Goal: Answer question/provide support

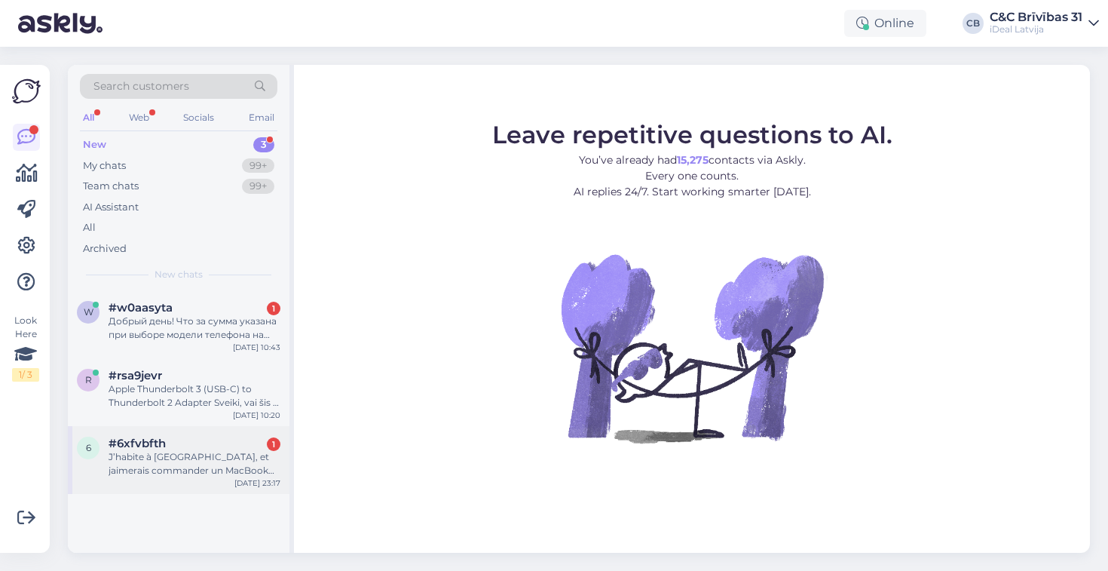
click at [156, 437] on span "#6xfvbfth" at bounding box center [137, 444] width 57 height 14
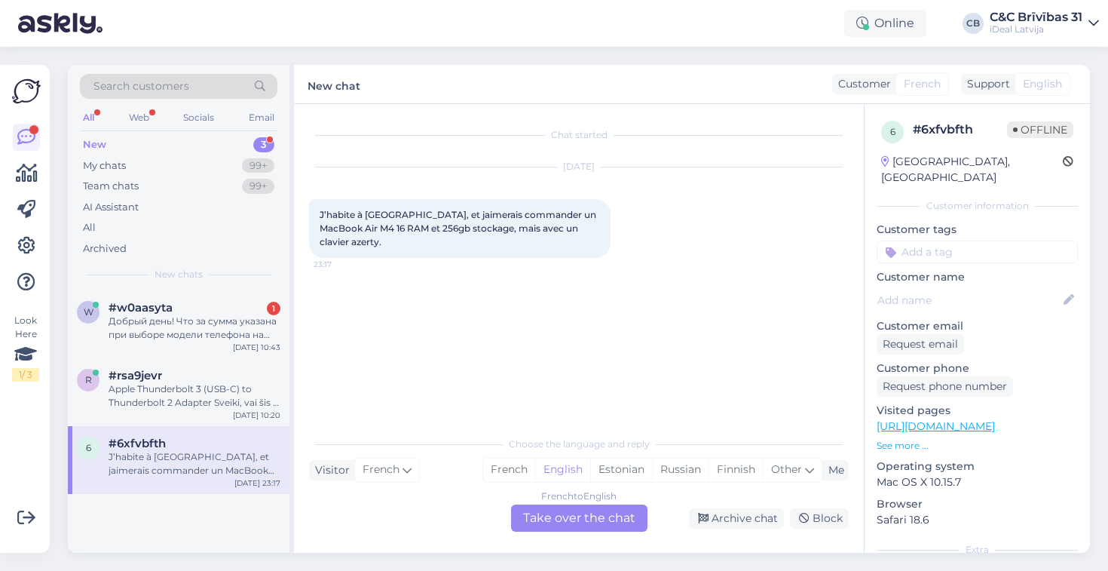
click at [580, 511] on div "French to English Take over the chat" at bounding box center [579, 517] width 136 height 27
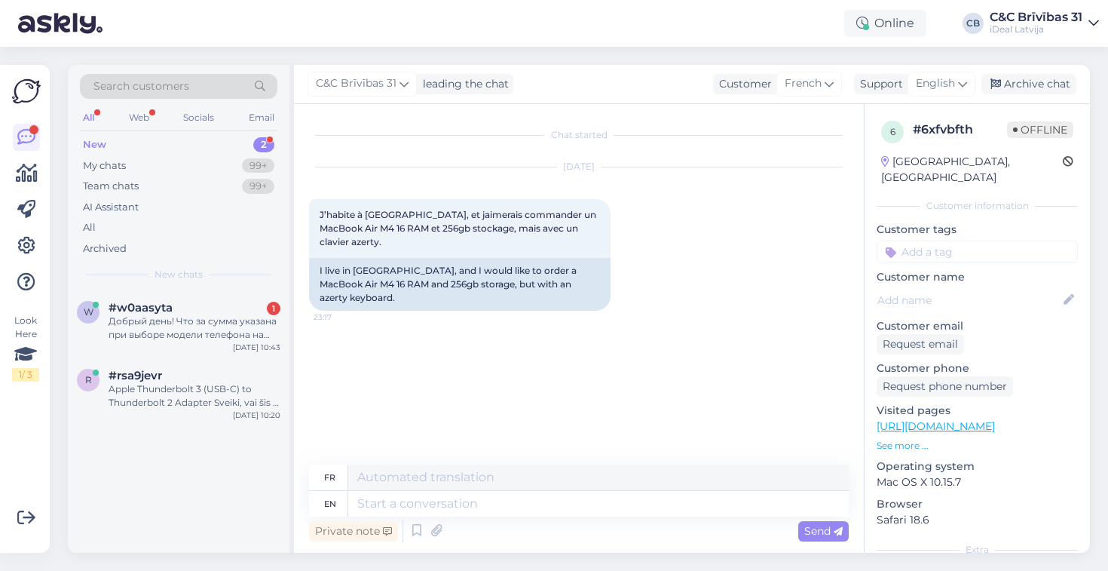
click at [526, 315] on div "Chat started [DATE] J’habite à [GEOGRAPHIC_DATA], et jaimerais commander un Mac…" at bounding box center [585, 285] width 553 height 332
click at [510, 317] on div "Chat started [DATE] J’habite à [GEOGRAPHIC_DATA], et jaimerais commander un Mac…" at bounding box center [585, 285] width 553 height 332
click at [467, 505] on textarea at bounding box center [598, 504] width 501 height 26
type textarea "Hello!"
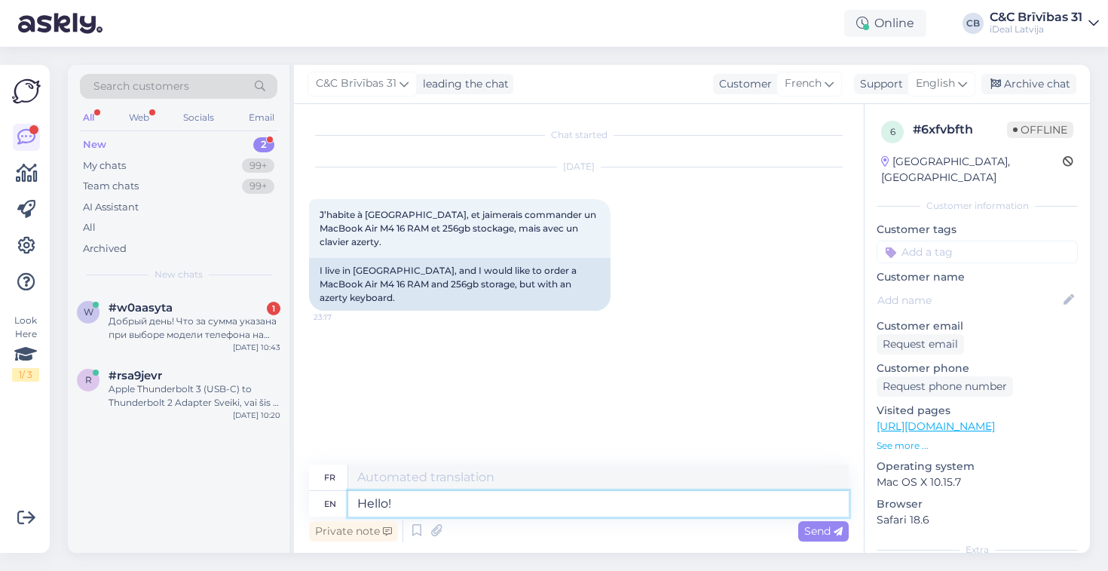
type textarea "Bonjour!"
type textarea "Hello! In p"
type textarea "Bonjour ! Dans"
type textarea "Hello! In our"
type textarea "Bonjour ! Dans notre"
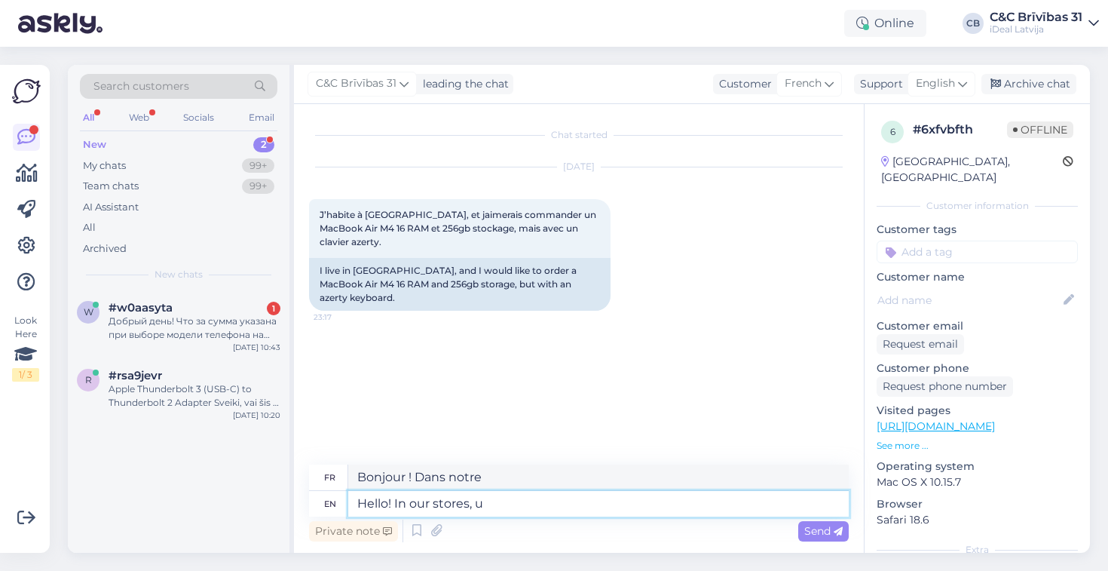
type textarea "Hello! In our stores, un"
type textarea "Bonjour ! Dans nos magasins,"
type textarea "Hello! In our stores, unfortunately, it"
type textarea "Bonjour ! Dans nos magasins, malheureusement,"
type textarea "Hello! In our stores, unfortunately, it's not"
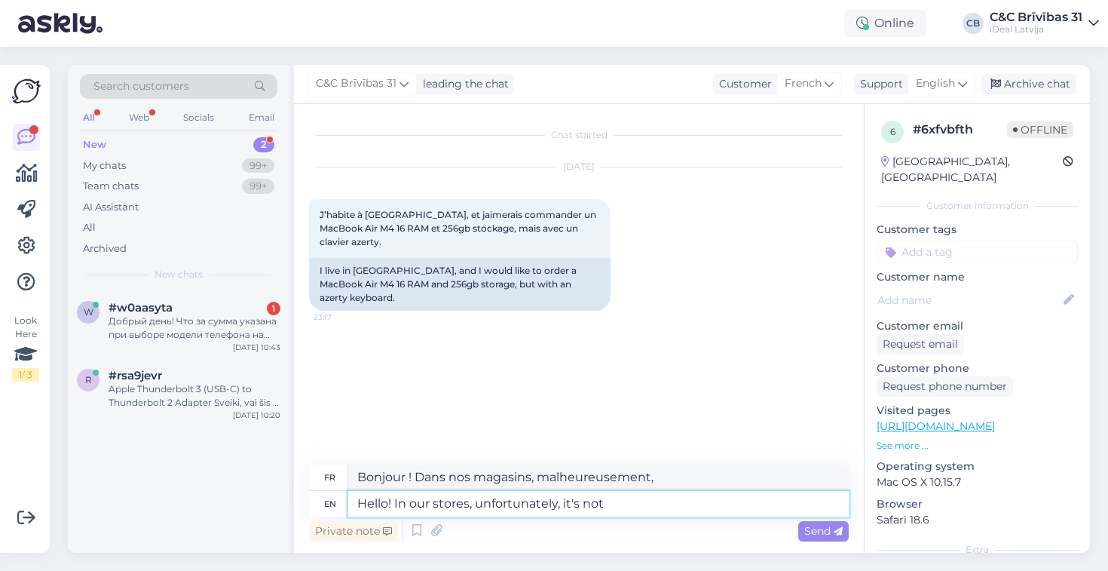
type textarea "Bonjour ! Dans nos magasins, malheureusement, c'est"
type textarea "Hello! In our stores, unfortunately, it's not ps"
type textarea "Bonjour ! Malheureusement, ce n'est pas le cas dans nos magasins."
type textarea "Hello! In our stores, unfortunately, it's not possible to"
type textarea "Bonjour ! Malheureusement, il n'est pas possible de commander en magasin."
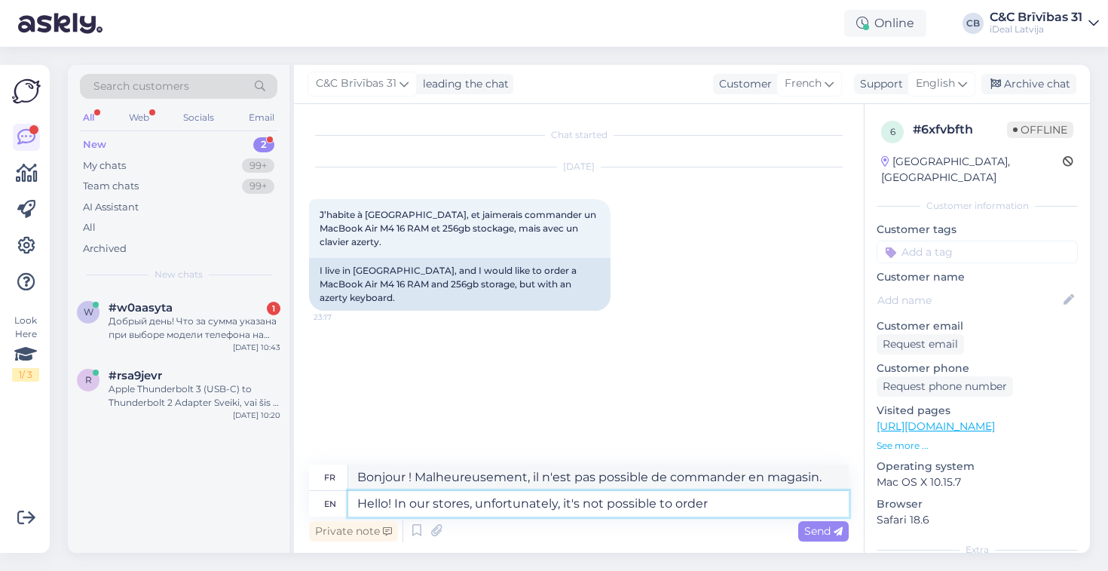
type textarea "Hello! In our stores, unfortunately, it's not possible to order"
type textarea "Bonjour ! Malheureusement, il n'est pas possible de commander dans nos magasins."
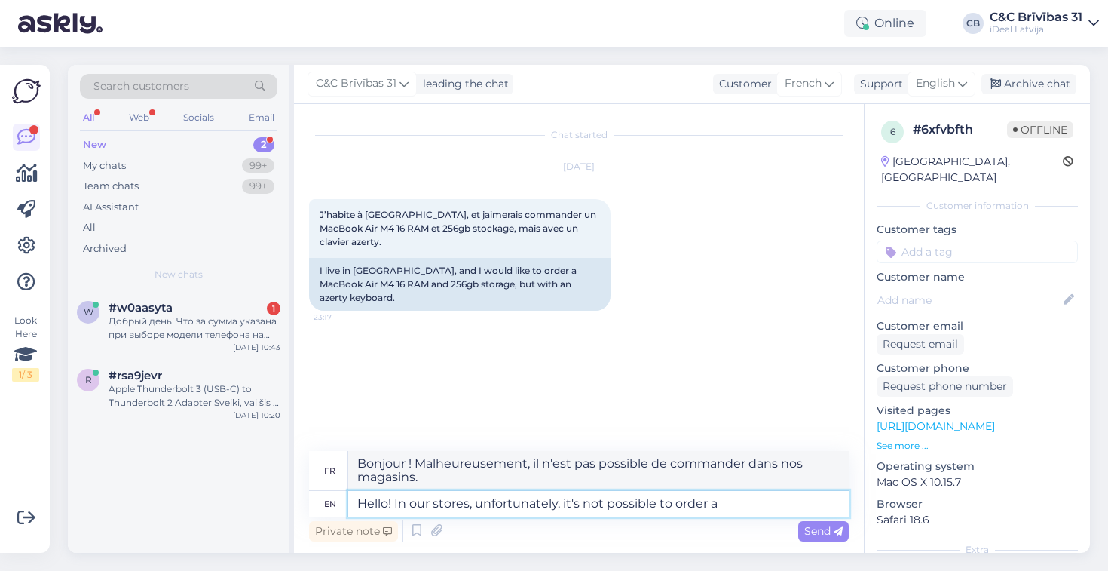
type textarea "Hello! In our stores, unfortunately, it's not possible to order a"
type textarea "Bonjour ! Dans nos magasins, il n'est malheureusement pas possible de commander…"
type textarea "Hello! In our stores, unfortunately, it's not possible to order a MacBook wit"
type textarea "Bonjour ! Malheureusement, il n'est pas possible de commander un MacBook dans n…"
type textarea "Hello! In our stores, unfortunately, it's not possible to order a MacBook with …"
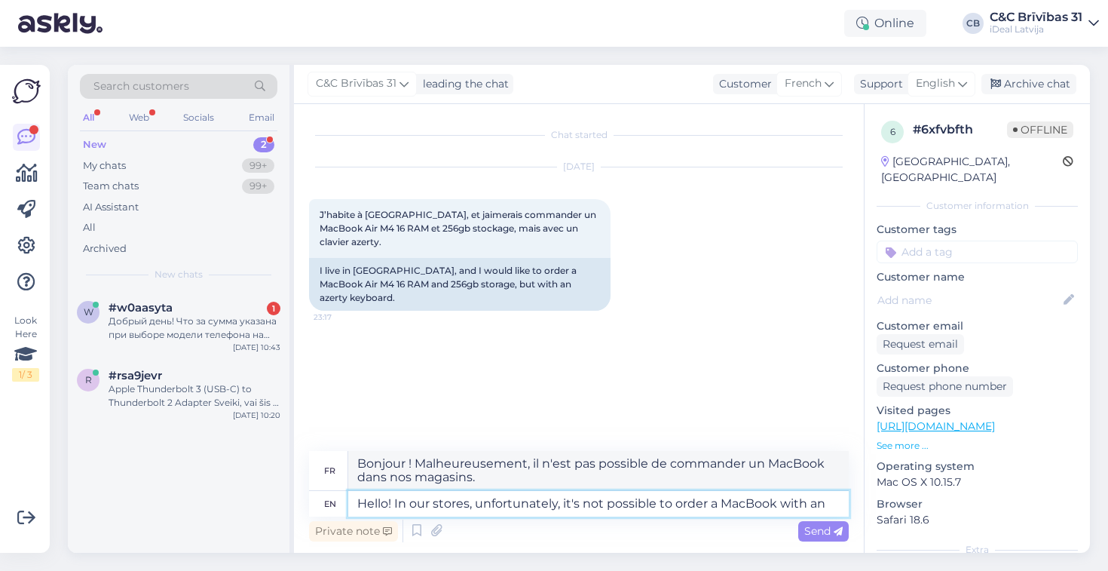
type textarea "Bonjour ! Dans nos magasins, il n'est malheureusement pas possible de commander…"
type textarea "Hello! In our stores, unfortunately, it's not possible to order a MacBook with …"
type textarea "Bonjour ! Dans nos magasins, il n'est malheureusement pas possible de commander…"
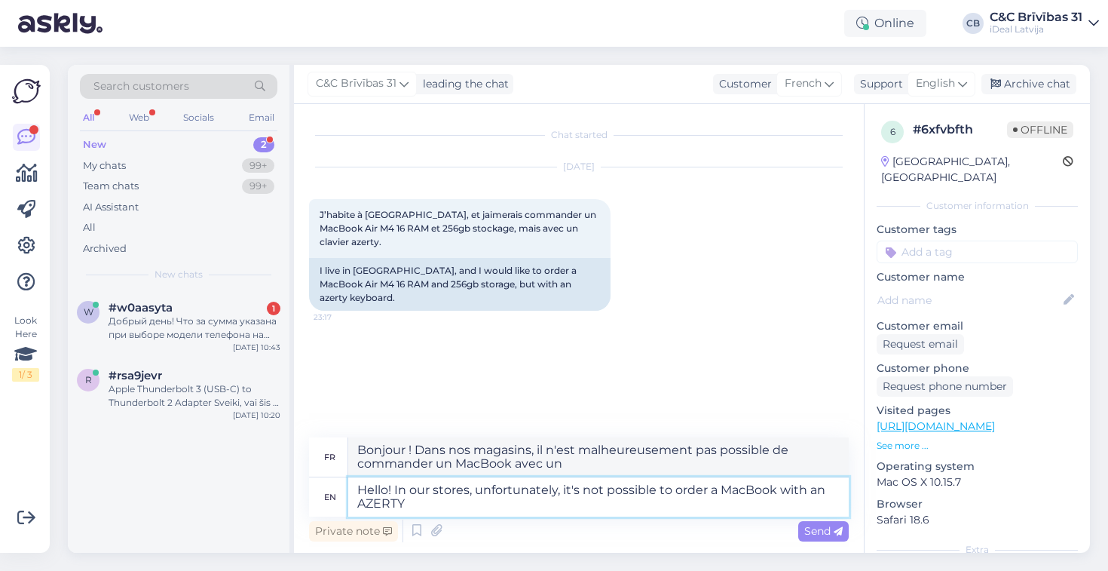
type textarea "Hello! In our stores, unfortunately, it's not possible to order a MacBook with …"
type textarea "Bonjour ! Malheureusement, il n'est pas possible de commander un MacBook avec u…"
type textarea "Hello! In our stores, unfortunately, it's not possible to order a MacBook with …"
type textarea "Bonjour ! Dans nos magasins, il n'est malheureusement pas possible de commander…"
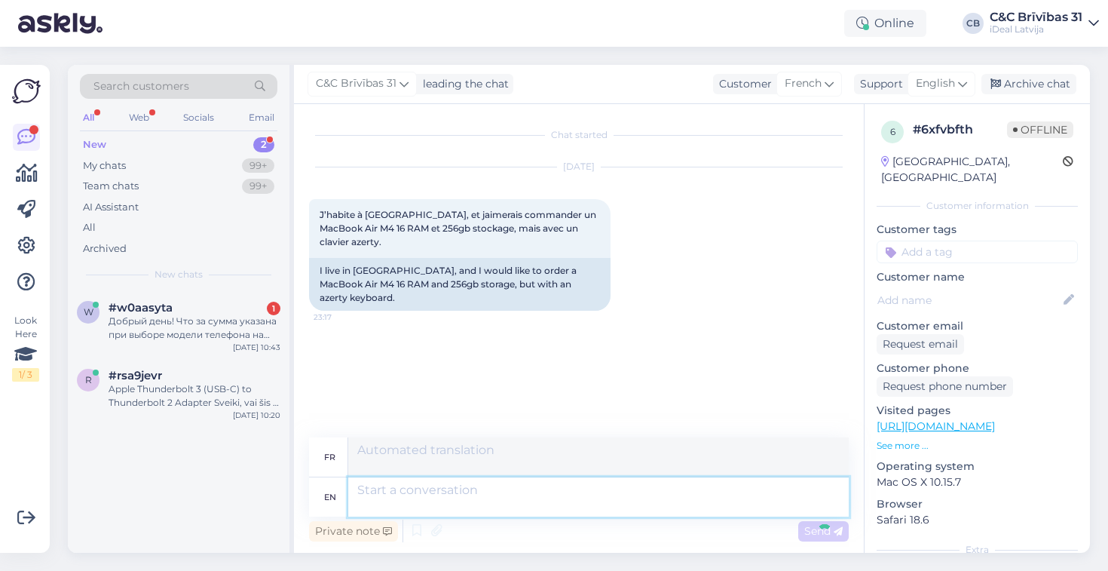
scroll to position [12, 0]
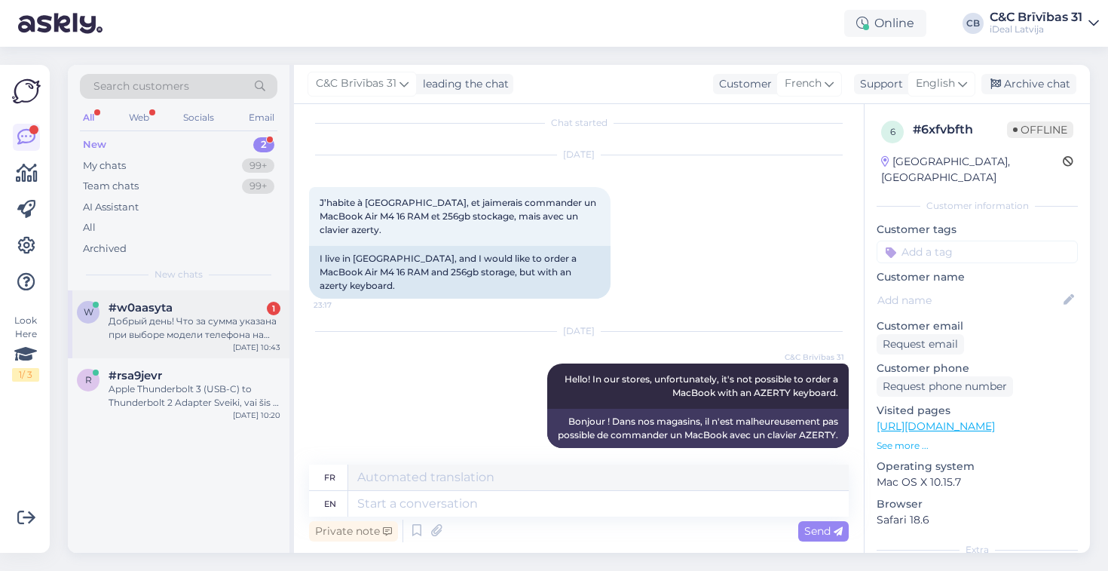
click at [229, 314] on div "Добрый день! Что за сумма указана при выборе модели телефона на диагностику тел…" at bounding box center [195, 327] width 172 height 27
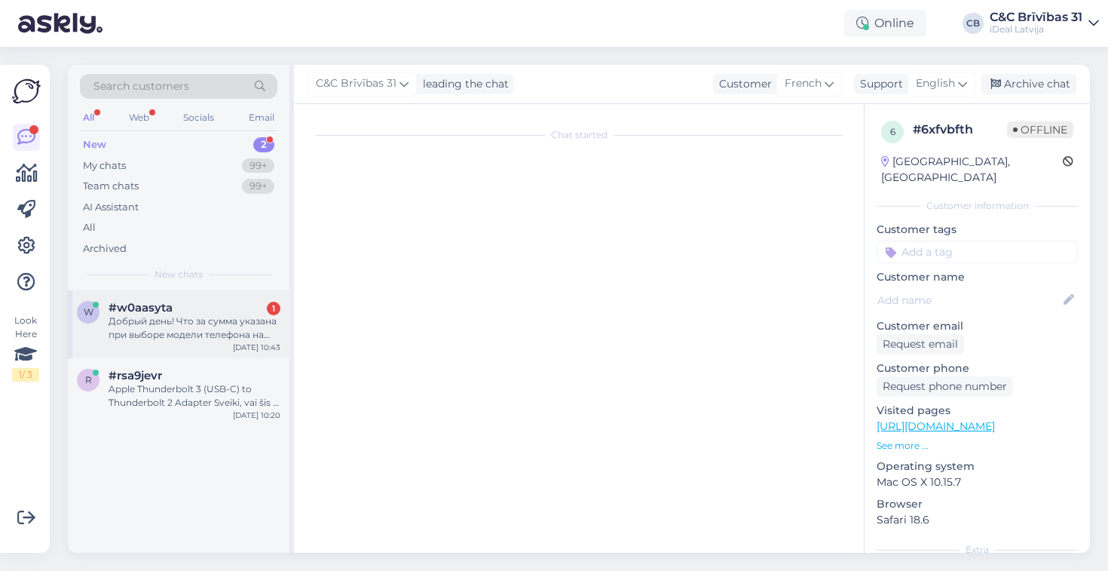
scroll to position [0, 0]
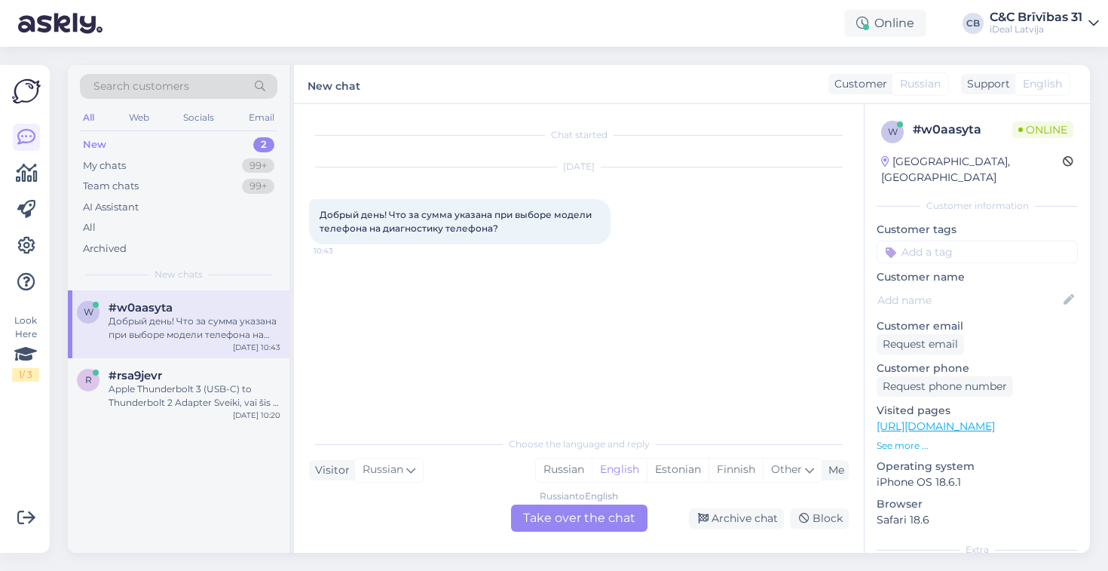
click at [604, 516] on div "Russian to English Take over the chat" at bounding box center [579, 517] width 136 height 27
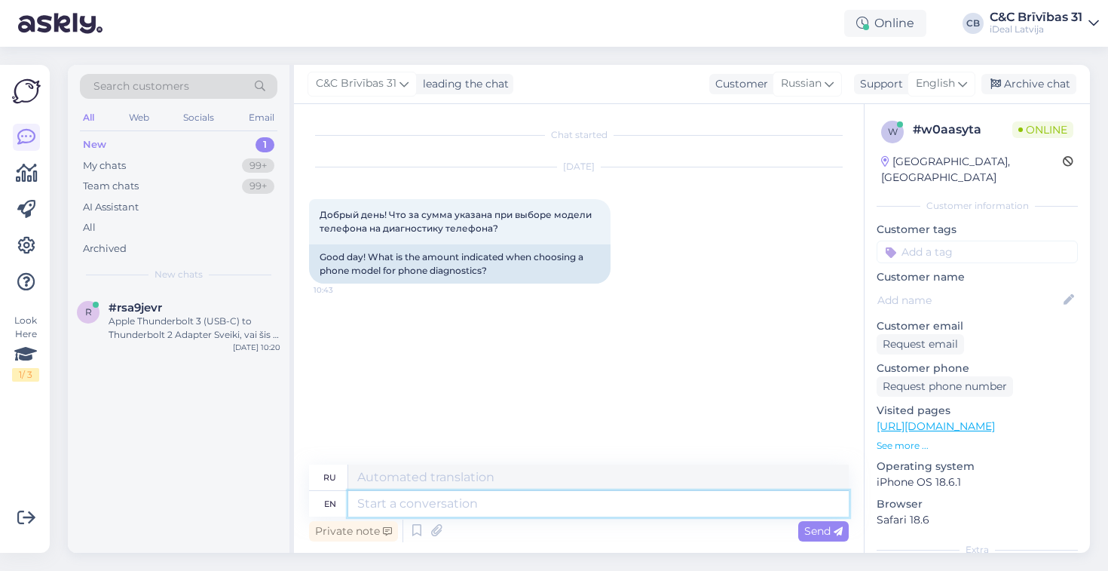
click at [518, 501] on textarea at bounding box center [598, 504] width 501 height 26
click at [565, 420] on div "Chat started [DATE] Добрый день! Что за сумма указана при выборе модели телефон…" at bounding box center [585, 285] width 553 height 332
click at [455, 342] on div "Chat started [DATE] Добрый день! Что за сумма указана при выборе модели телефон…" at bounding box center [585, 285] width 553 height 332
click at [345, 329] on div "Chat started [DATE] Добрый день! Что за сумма указана при выборе модели телефон…" at bounding box center [585, 285] width 553 height 332
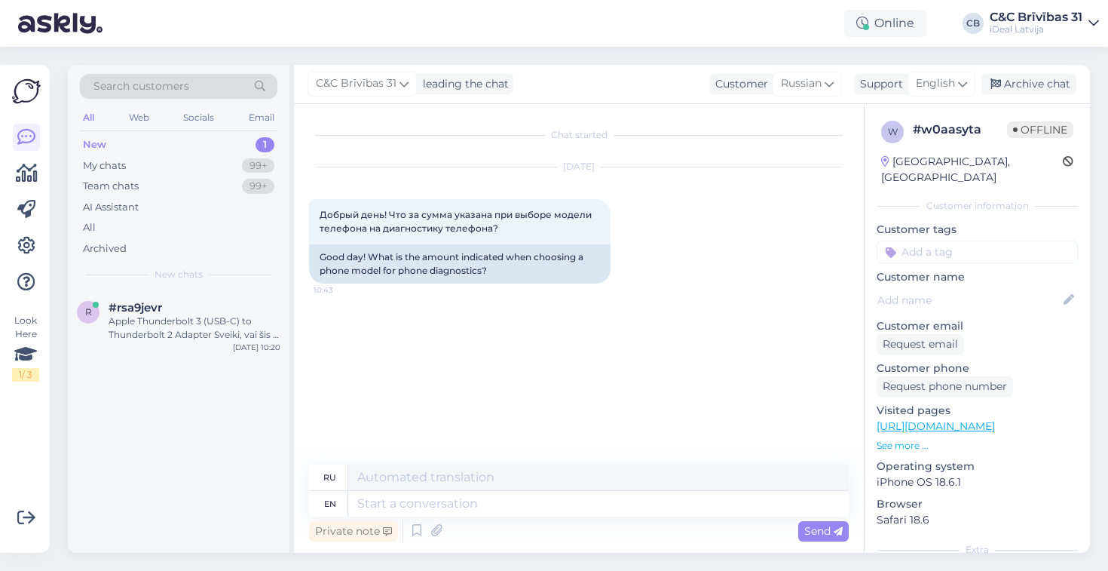
click at [397, 309] on div "Chat started [DATE] Добрый день! Что за сумма указана при выборе модели телефон…" at bounding box center [585, 285] width 553 height 332
click at [433, 361] on div "Chat started [DATE] Добрый день! Что за сумма указана при выборе модели телефон…" at bounding box center [585, 285] width 553 height 332
click at [210, 304] on div "#rsa9jevr" at bounding box center [195, 308] width 172 height 14
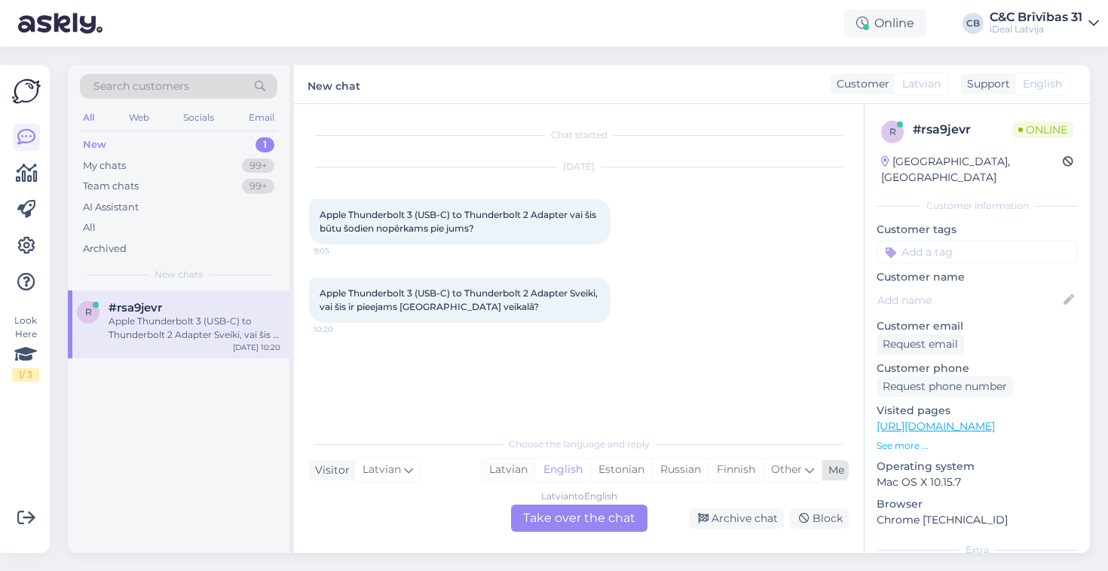
click at [532, 477] on div "Latvian" at bounding box center [509, 469] width 54 height 23
click at [564, 507] on div "Latvian to Latvian Take over the chat" at bounding box center [579, 517] width 136 height 27
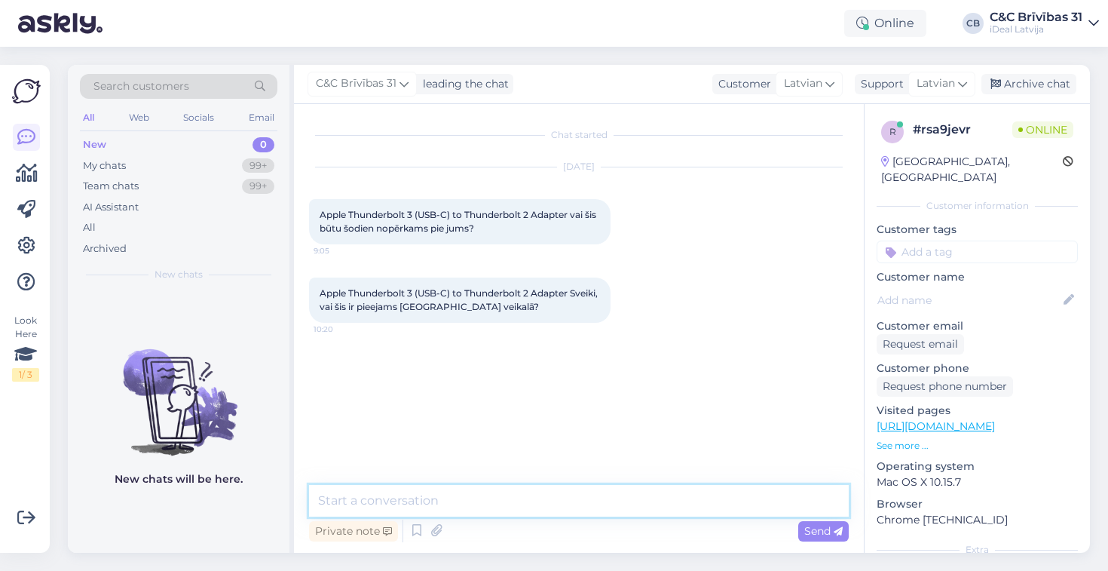
click at [572, 492] on textarea at bounding box center [579, 501] width 540 height 32
type textarea "Labdien! [PERSON_NAME], ir pieejams."
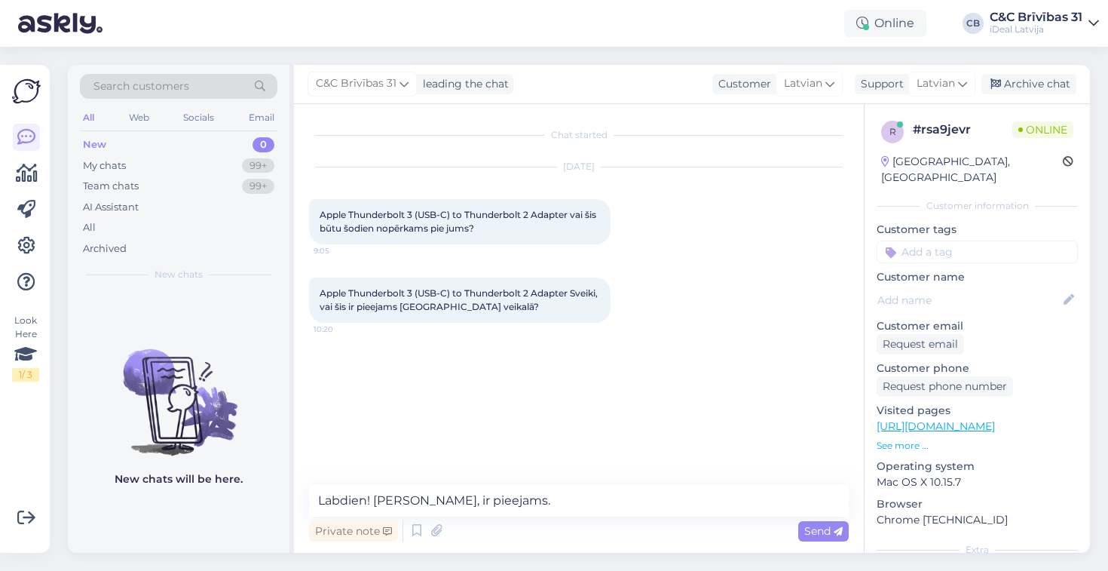
click at [347, 293] on span "Apple Thunderbolt 3 (USB-C) to Thunderbolt 2 Adapter Sveiki, vai šis ir pieejam…" at bounding box center [460, 299] width 280 height 25
click at [341, 293] on span "Apple Thunderbolt 3 (USB-C) to Thunderbolt 2 Adapter Sveiki, vai šis ir pieejam…" at bounding box center [460, 299] width 280 height 25
drag, startPoint x: 341, startPoint y: 293, endPoint x: 541, endPoint y: 296, distance: 199.8
click at [541, 296] on span "Apple Thunderbolt 3 (USB-C) to Thunderbolt 2 Adapter Sveiki, vai šis ir pieejam…" at bounding box center [460, 299] width 280 height 25
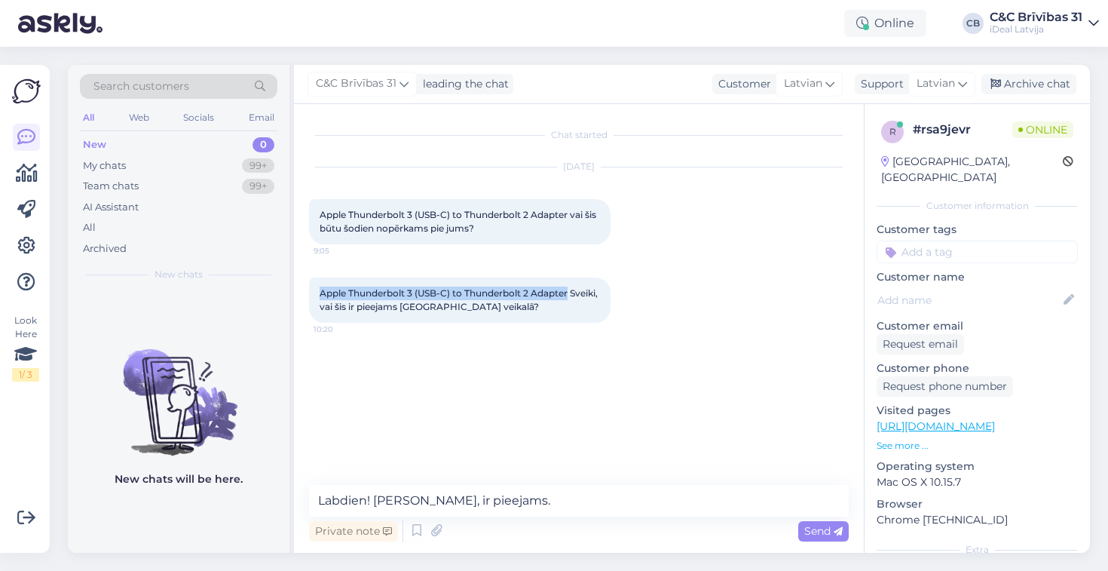
copy span "Apple Thunderbolt 3 (USB-C) to Thunderbolt 2 Adapter"
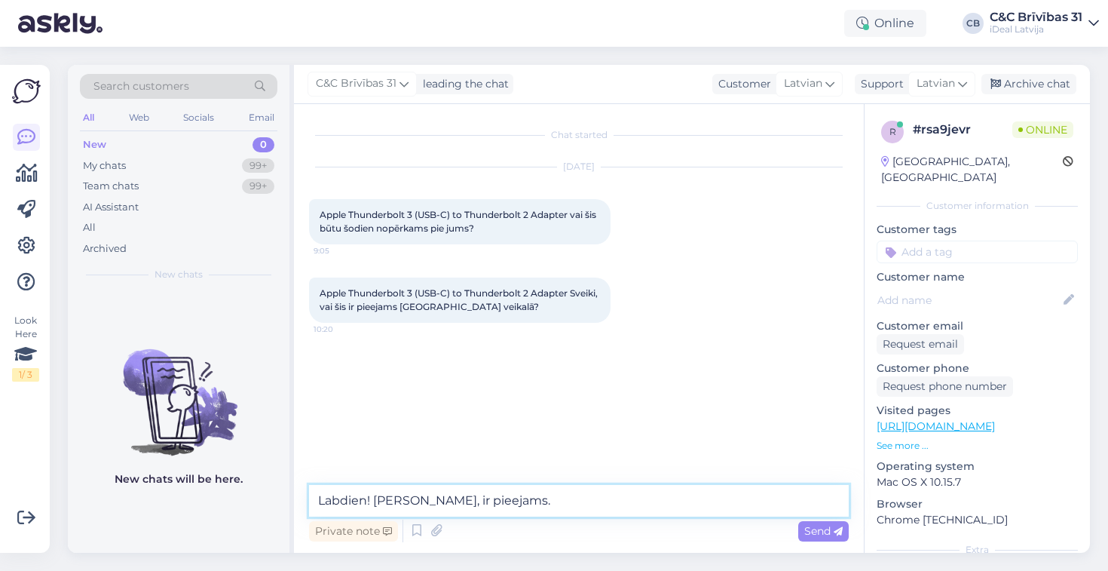
click at [555, 504] on textarea "Labdien! [PERSON_NAME], ir pieejams." at bounding box center [579, 501] width 540 height 32
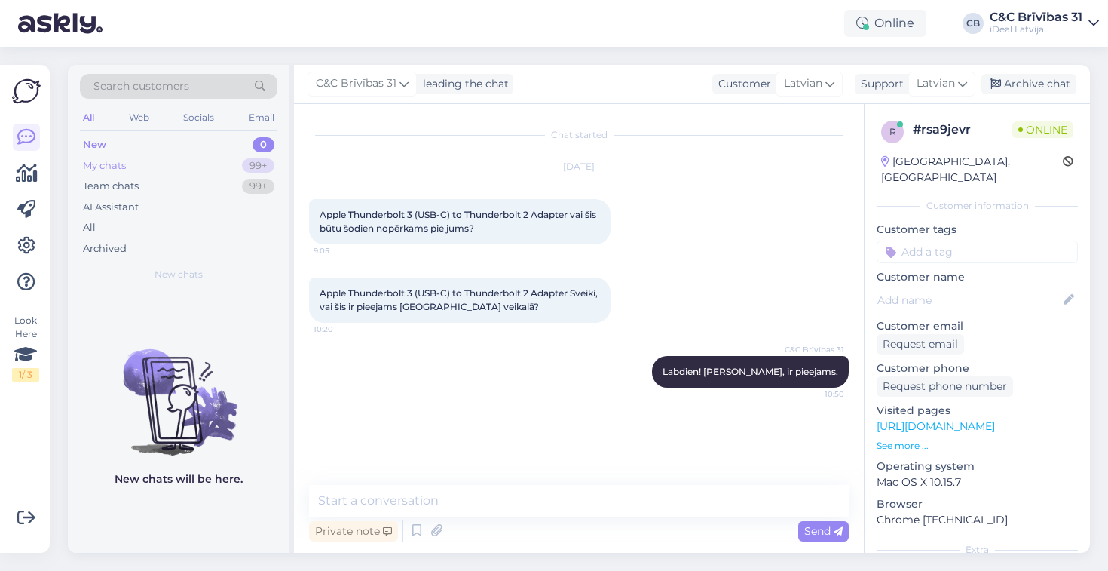
click at [242, 167] on div "99+" at bounding box center [258, 165] width 32 height 15
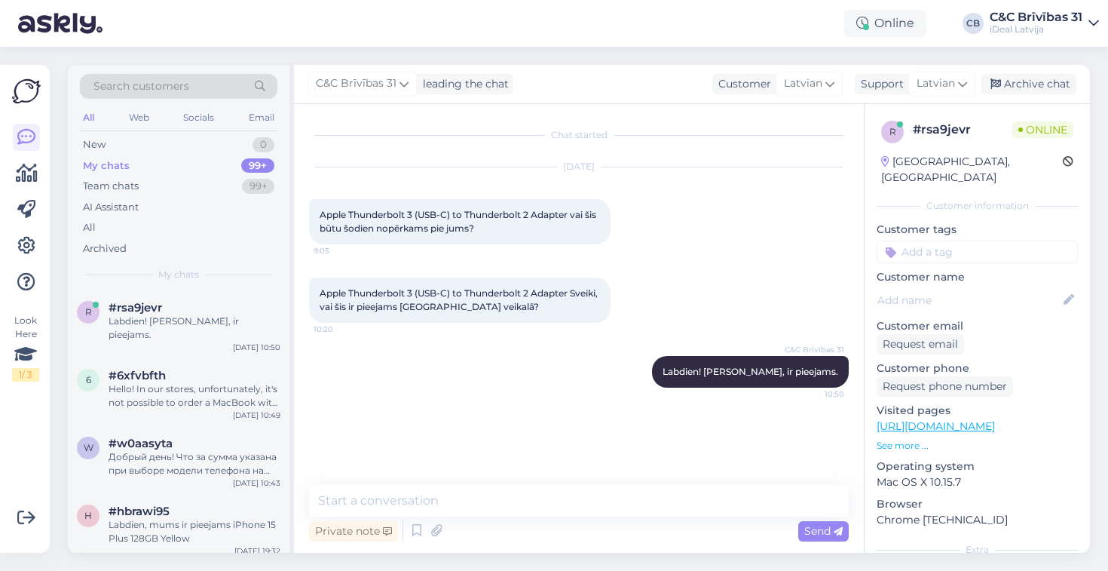
click at [175, 156] on div "My chats 99+" at bounding box center [179, 165] width 198 height 21
click at [940, 1] on div "Online CB C&C Brīvības 31 iDeal [GEOGRAPHIC_DATA]" at bounding box center [554, 23] width 1108 height 47
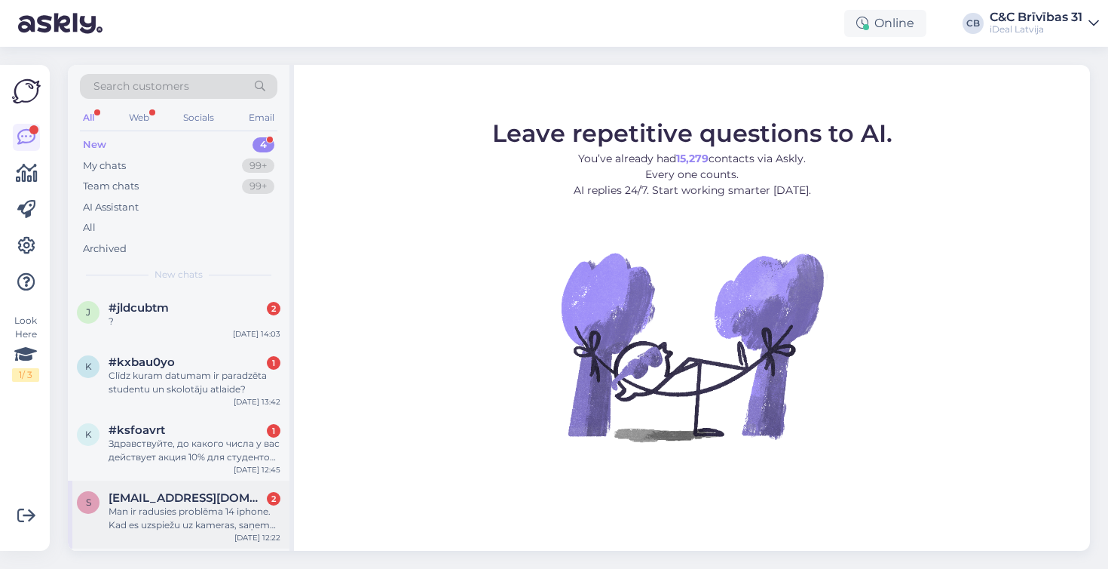
click at [160, 491] on span "[EMAIL_ADDRESS][DOMAIN_NAME]" at bounding box center [187, 498] width 157 height 14
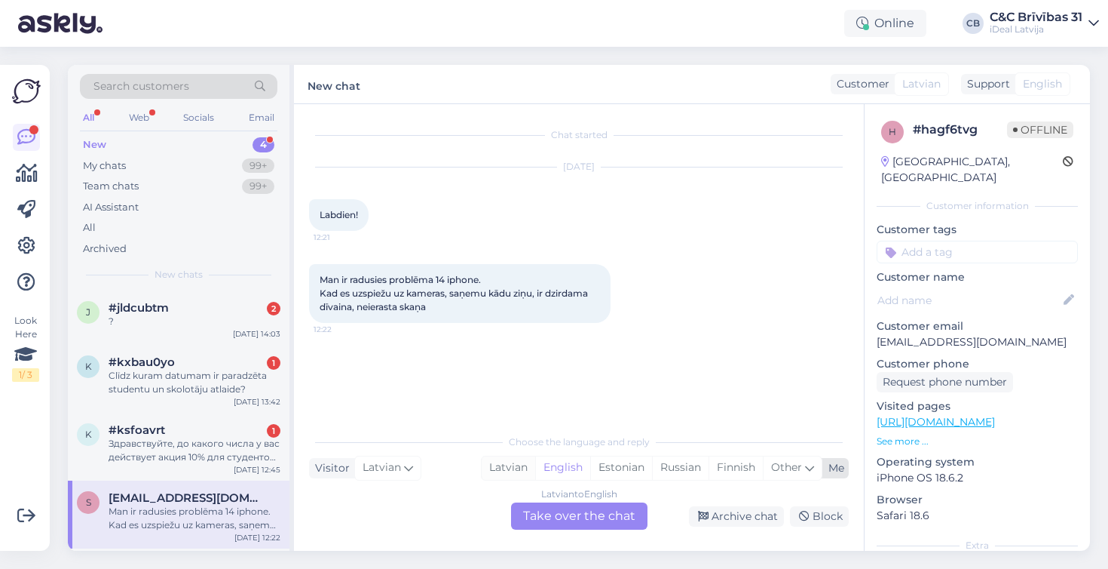
click at [521, 475] on div "Latvian" at bounding box center [509, 467] width 54 height 23
click at [559, 524] on div "Latvian to Latvian Take over the chat" at bounding box center [579, 515] width 136 height 27
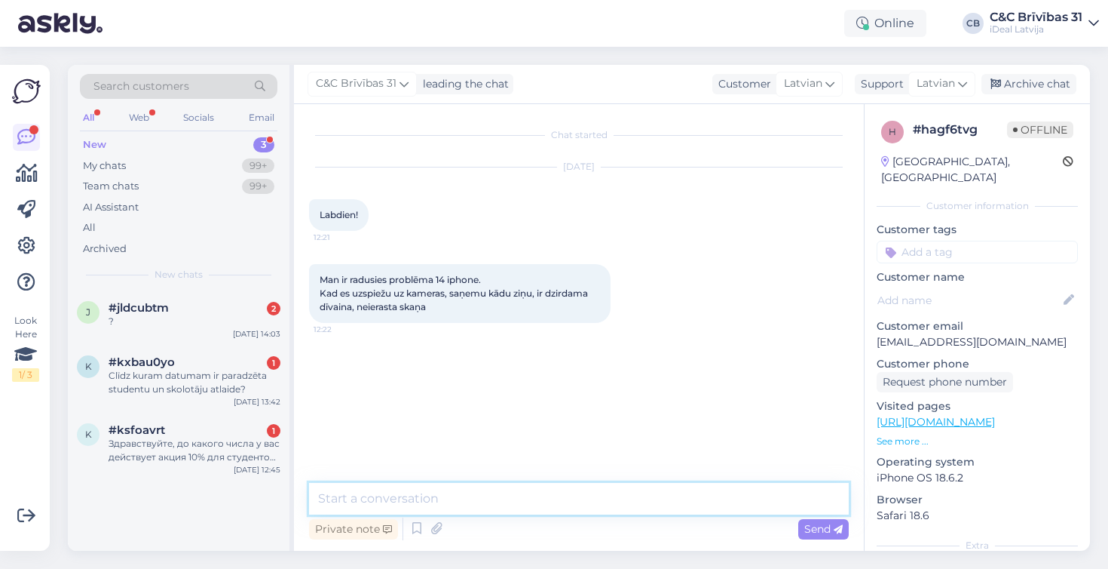
click at [600, 495] on textarea at bounding box center [579, 499] width 540 height 32
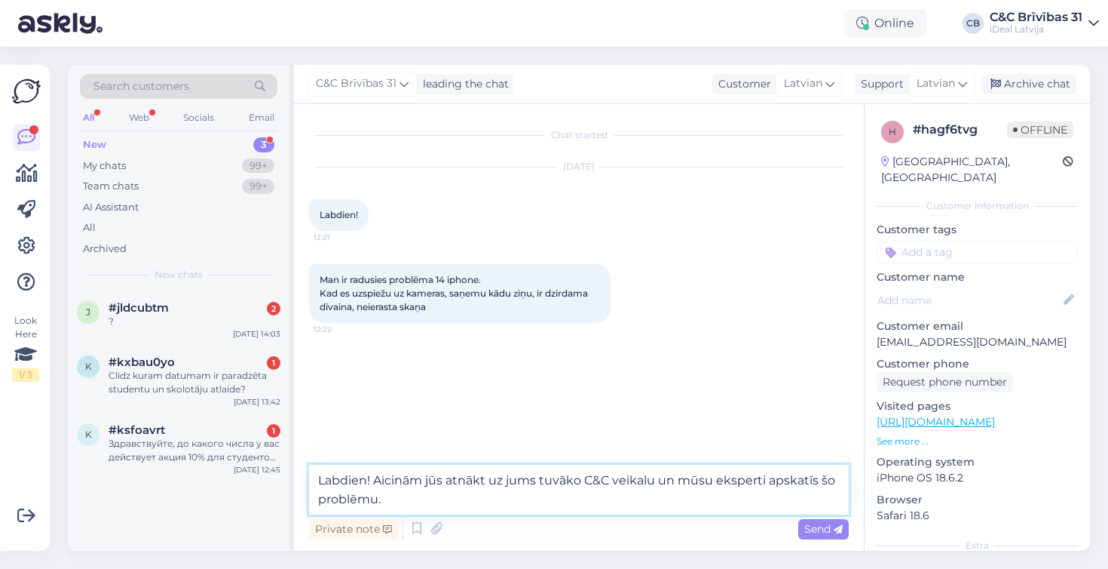
click at [726, 478] on textarea "Labdien! Aicinām jūs atnākt uz jums tuvāko C&C veikalu un mūsu eksperti apskatī…" at bounding box center [579, 489] width 540 height 50
drag, startPoint x: 726, startPoint y: 478, endPoint x: 632, endPoint y: 470, distance: 94.6
click at [632, 470] on textarea "Labdien! Aicinām jūs atnākt uz jums tuvāko C&C veikalu un mūsu eksperti apskatī…" at bounding box center [579, 489] width 540 height 50
click at [731, 473] on textarea "Labdien! Aicinām jūs atnākt uz jums tuvāko C&C veikalu un mūsu eksperti apskatī…" at bounding box center [579, 489] width 540 height 50
click at [632, 477] on textarea "Labdien! Aicinām jūs atnākt uz jums tuvāko C&C veikalu un mūsu eksperti apskatī…" at bounding box center [579, 489] width 540 height 50
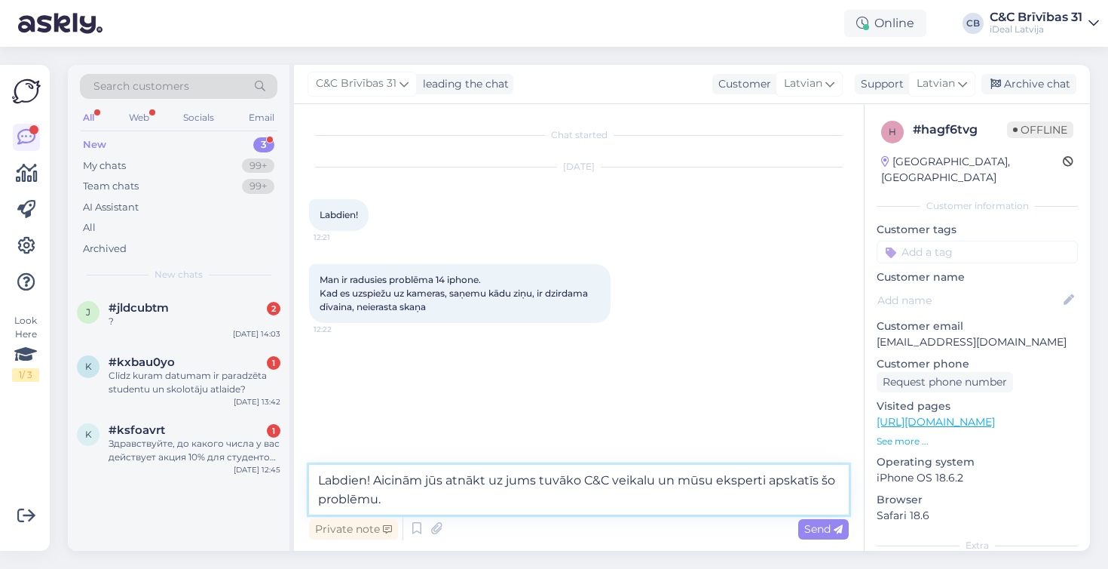
click at [632, 477] on textarea "Labdien! Aicinām jūs atnākt uz jums tuvāko C&C veikalu un mūsu eksperti apskatī…" at bounding box center [579, 489] width 540 height 50
type textarea "Labdien! Aicinām jūs atnākt uz jums tuvāko C&C servisu un mūsu eksperti apskatī…"
click at [667, 482] on textarea "Labdien! Aicinām jūs atnākt uz jums tuvāko C&C servisu un mūsu eksperti apskatī…" at bounding box center [579, 489] width 540 height 50
drag, startPoint x: 667, startPoint y: 482, endPoint x: 725, endPoint y: 482, distance: 58.1
click at [703, 482] on textarea "Labdien! Aicinām jūs atnākt uz jums tuvāko C&C servisu un mūsu eksperti apskatī…" at bounding box center [579, 489] width 540 height 50
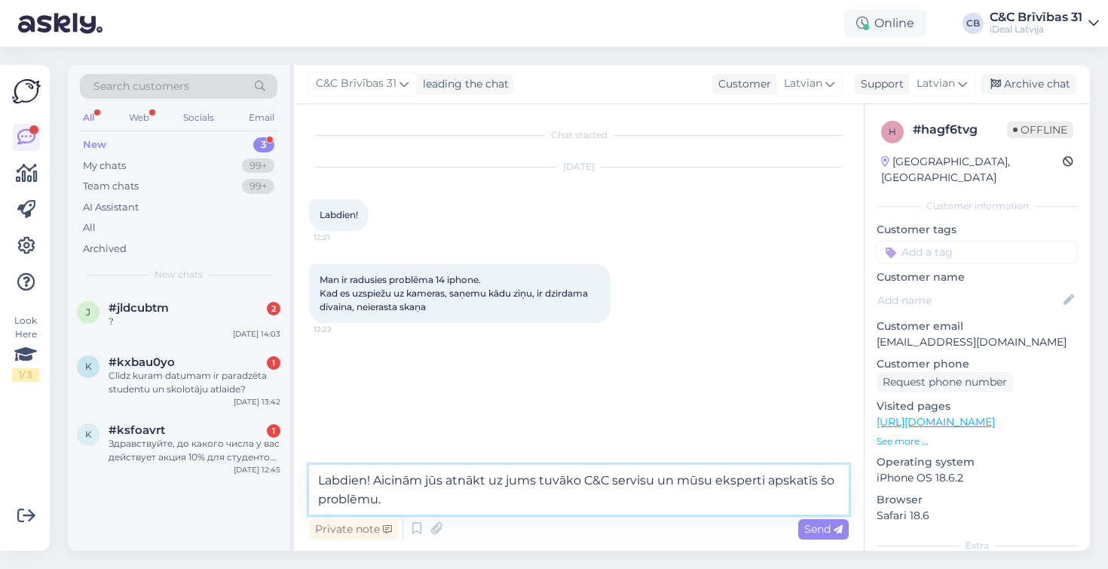
click at [740, 491] on textarea "Labdien! Aicinām jūs atnākt uz jums tuvāko C&C servisu un mūsu eksperti apskatī…" at bounding box center [579, 489] width 540 height 50
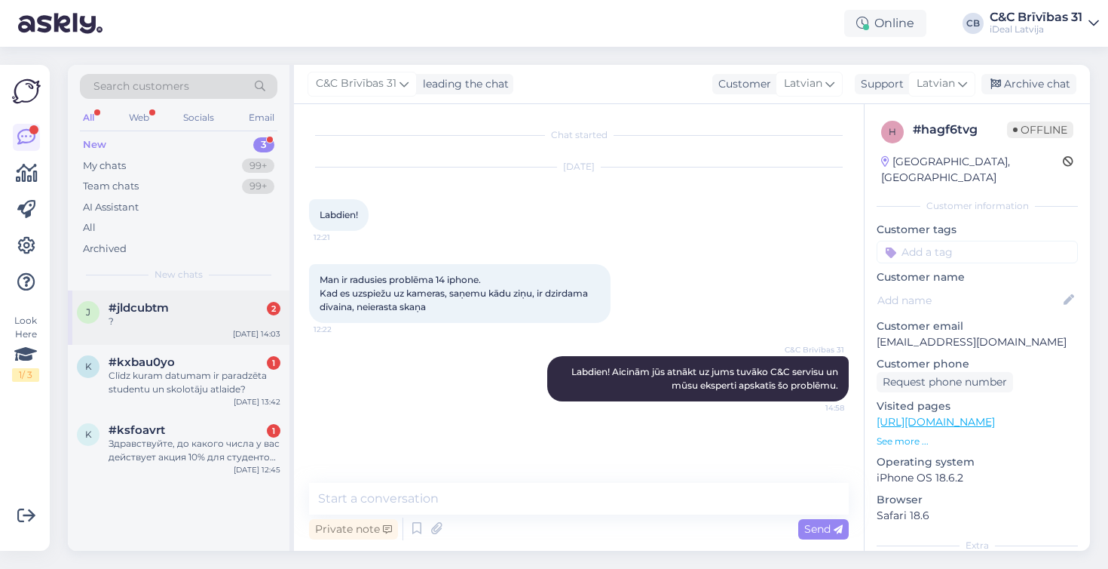
click at [197, 305] on div "#jldcubtm 2" at bounding box center [195, 308] width 172 height 14
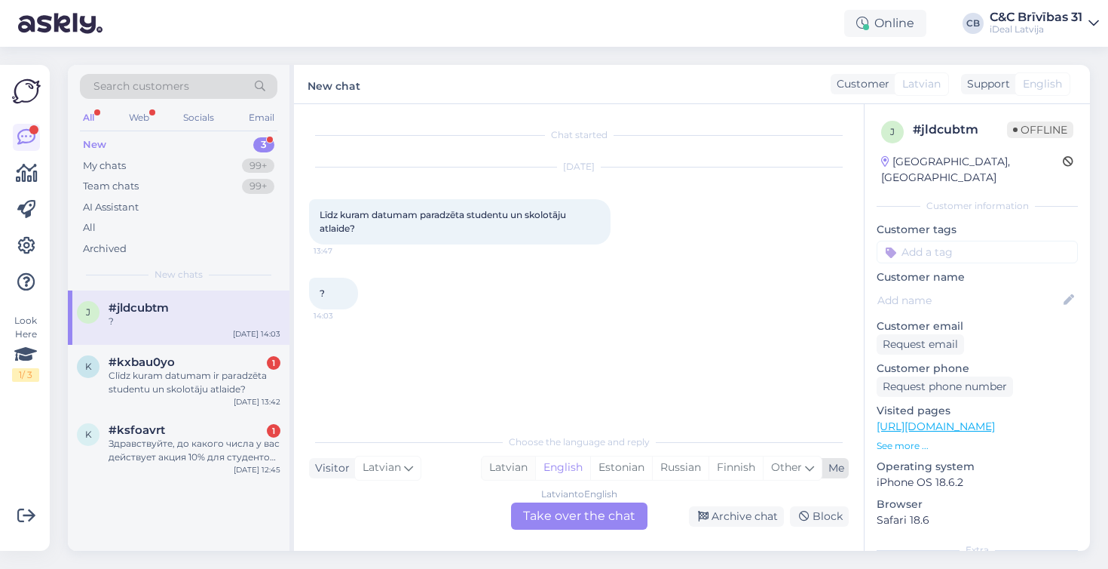
click at [489, 467] on div "Latvian" at bounding box center [509, 467] width 54 height 23
click at [562, 521] on div "Latvian to Latvian Take over the chat" at bounding box center [579, 515] width 136 height 27
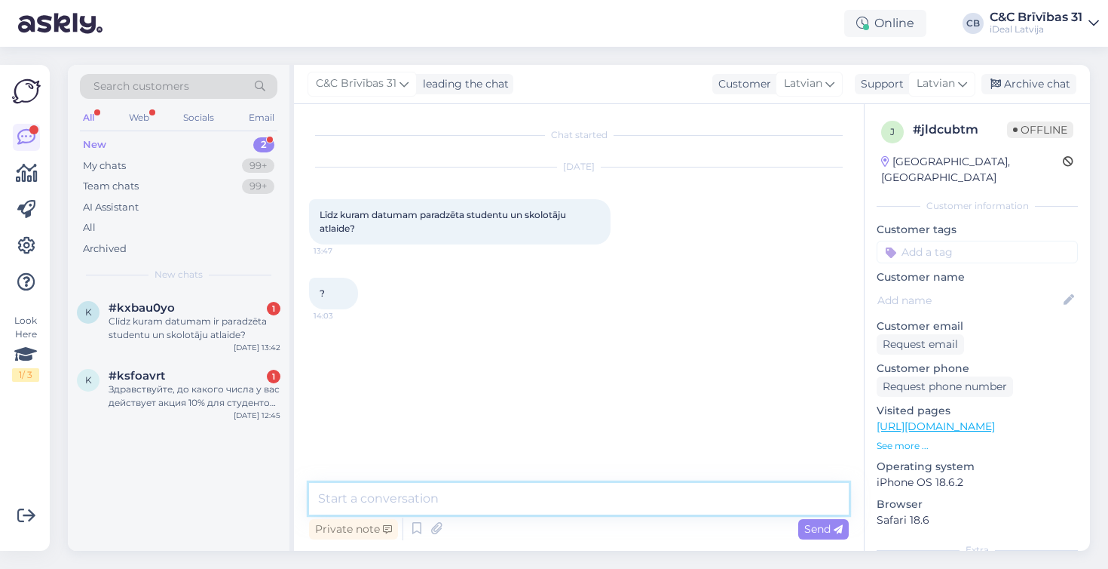
click at [454, 495] on textarea at bounding box center [579, 499] width 540 height 32
type textarea "Labdien! Šī kampaņa ir aktuāla līdz 1. novembrim."
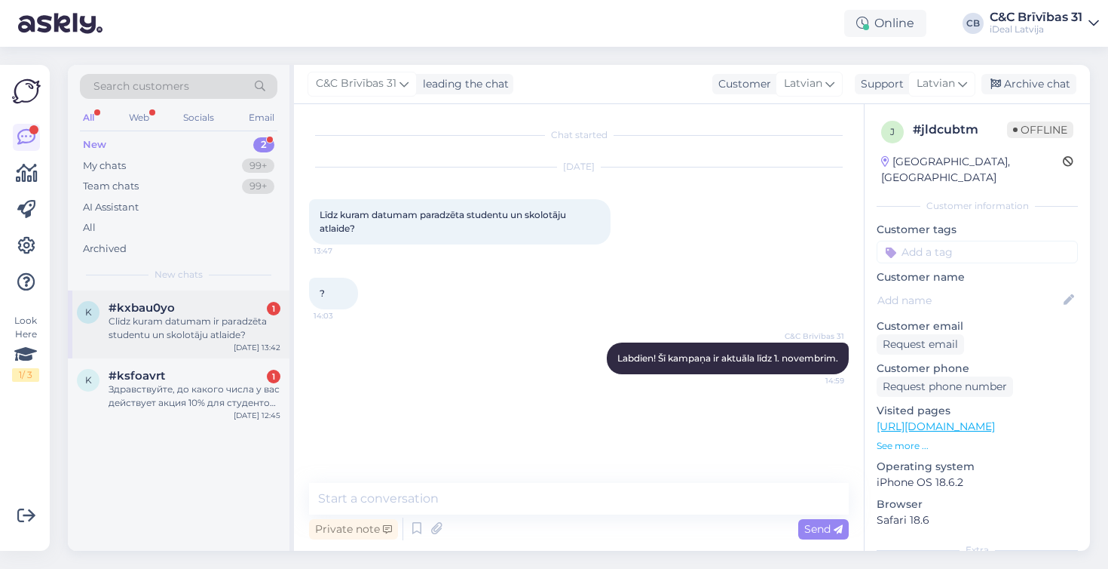
click at [136, 333] on div "Clīdz kuram datumam ir paradzēta studentu un skolotāju atlaide?" at bounding box center [195, 327] width 172 height 27
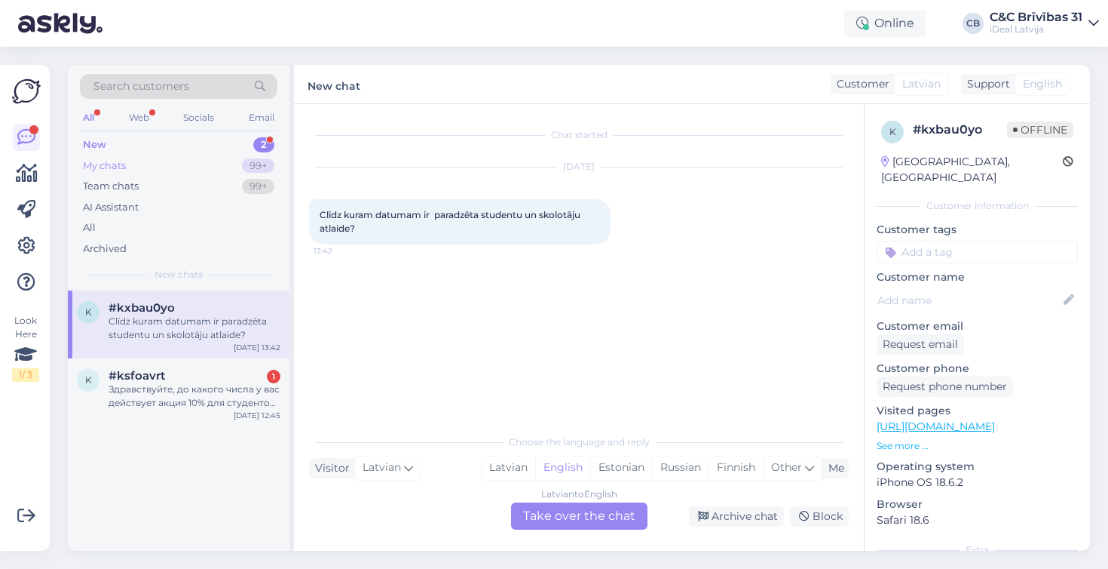
click at [193, 170] on div "My chats 99+" at bounding box center [179, 165] width 198 height 21
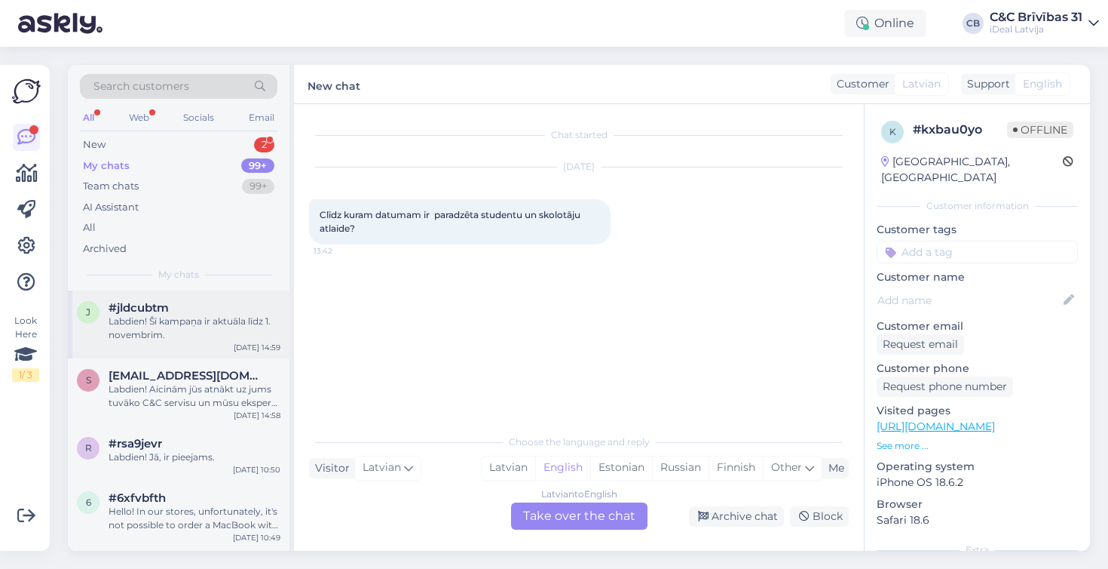
click at [136, 319] on div "Labdien! Šī kampaņa ir aktuāla līdz 1. novembrim." at bounding box center [195, 327] width 172 height 27
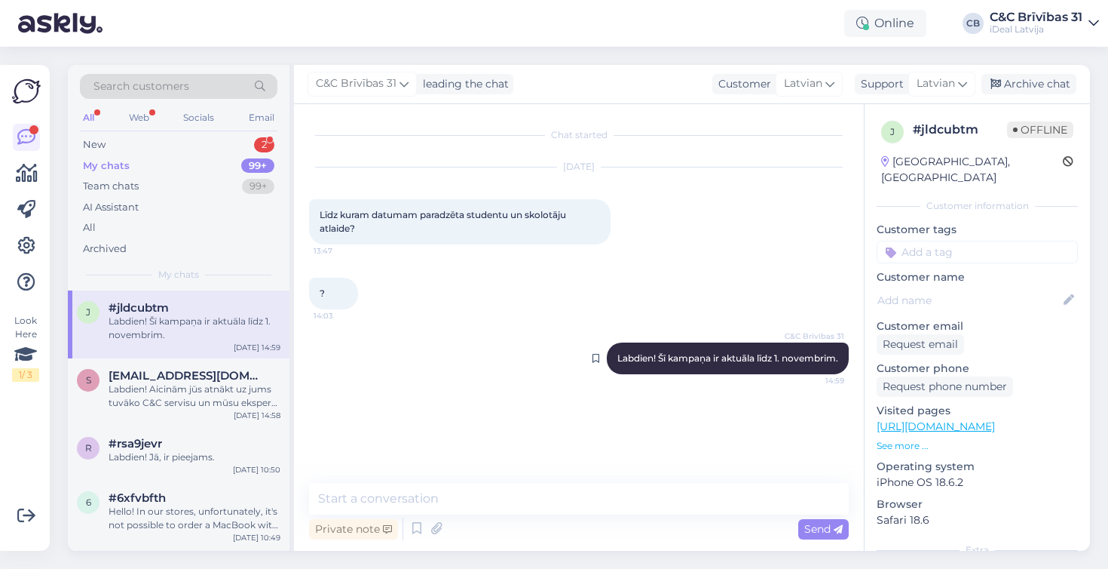
click at [621, 358] on span "Labdien! Šī kampaņa ir aktuāla līdz 1. novembrim." at bounding box center [728, 357] width 221 height 11
drag, startPoint x: 621, startPoint y: 358, endPoint x: 841, endPoint y: 360, distance: 220.9
click at [841, 360] on div "C&C Brīvības 31 Labdien! Šī kampaņa ir aktuāla līdz 1. novembrim. 14:59" at bounding box center [728, 358] width 242 height 32
copy div "Labdien! Šī kampaņa ir aktuāla līdz 1. novembrim. 14:59"
click at [186, 149] on div "New 2" at bounding box center [179, 144] width 198 height 21
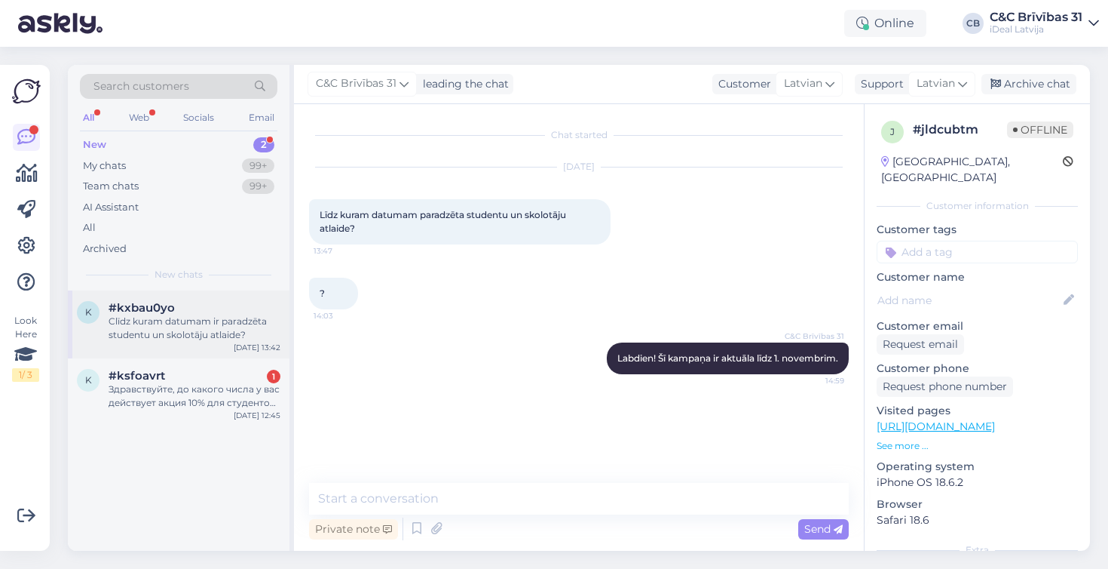
click at [166, 317] on div "Clīdz kuram datumam ir paradzēta studentu un skolotāju atlaide?" at bounding box center [195, 327] width 172 height 27
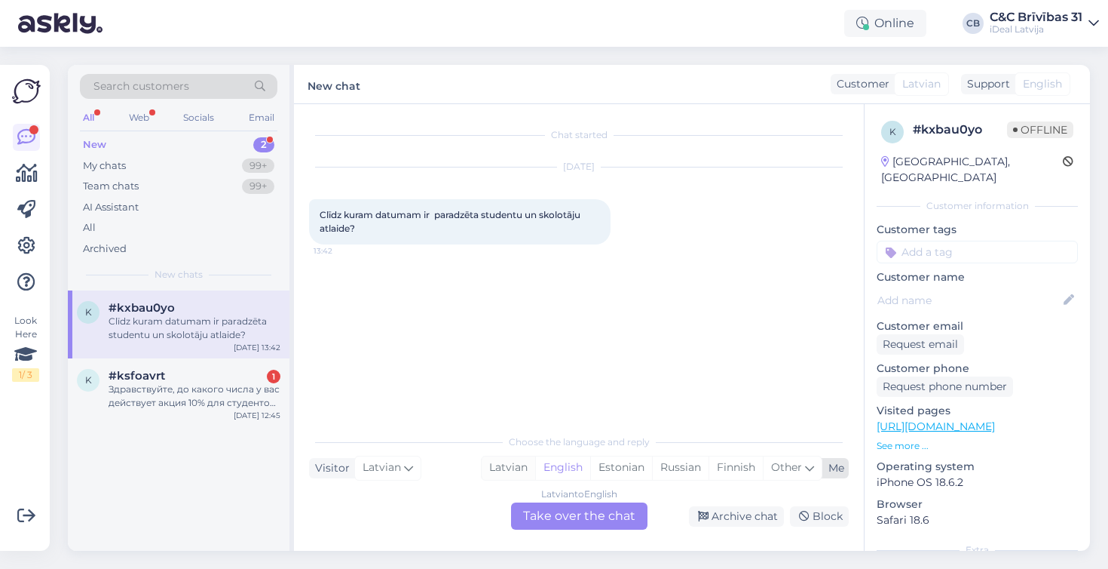
click at [516, 465] on div "Latvian" at bounding box center [509, 467] width 54 height 23
click at [523, 497] on div "Choose the language and reply Visitor Latvian Me Latvian English Estonian Russi…" at bounding box center [579, 477] width 540 height 103
click at [523, 508] on div "Latvian to Latvian Take over the chat" at bounding box center [579, 515] width 136 height 27
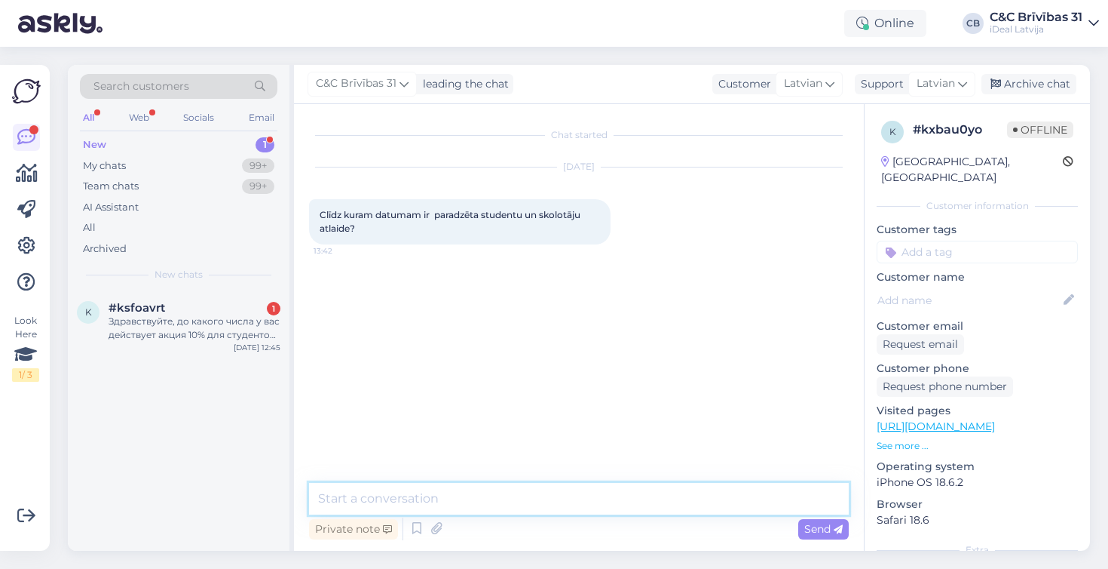
click at [522, 495] on textarea at bounding box center [579, 499] width 540 height 32
paste textarea "Labdien! Šī kampaņa ir aktuāla līdz 1. novembrim."
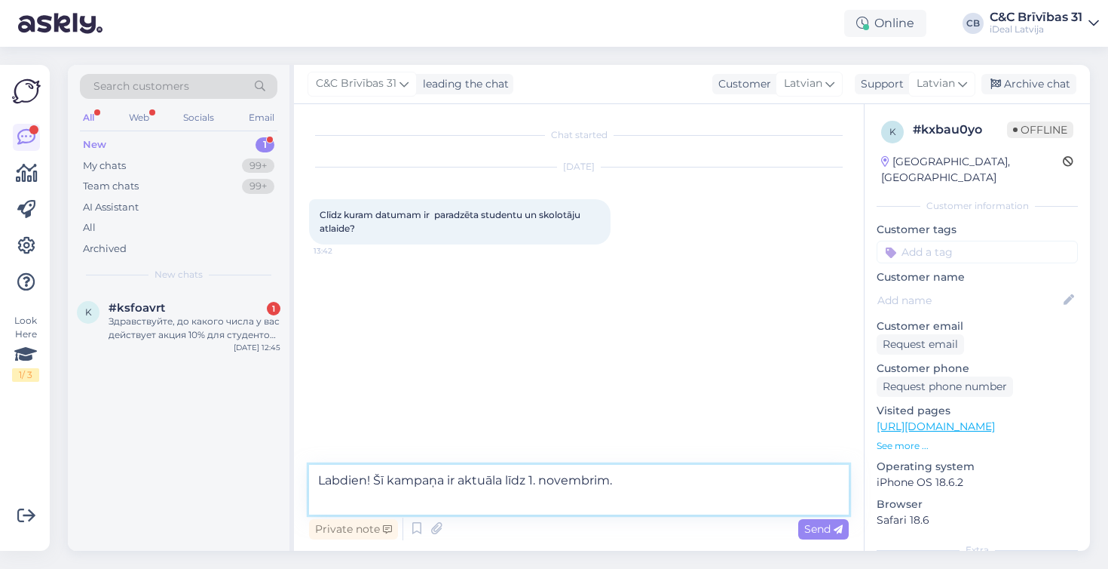
type textarea "Labdien! Šī kampaņa ir aktuāla līdz 1. novembrim."
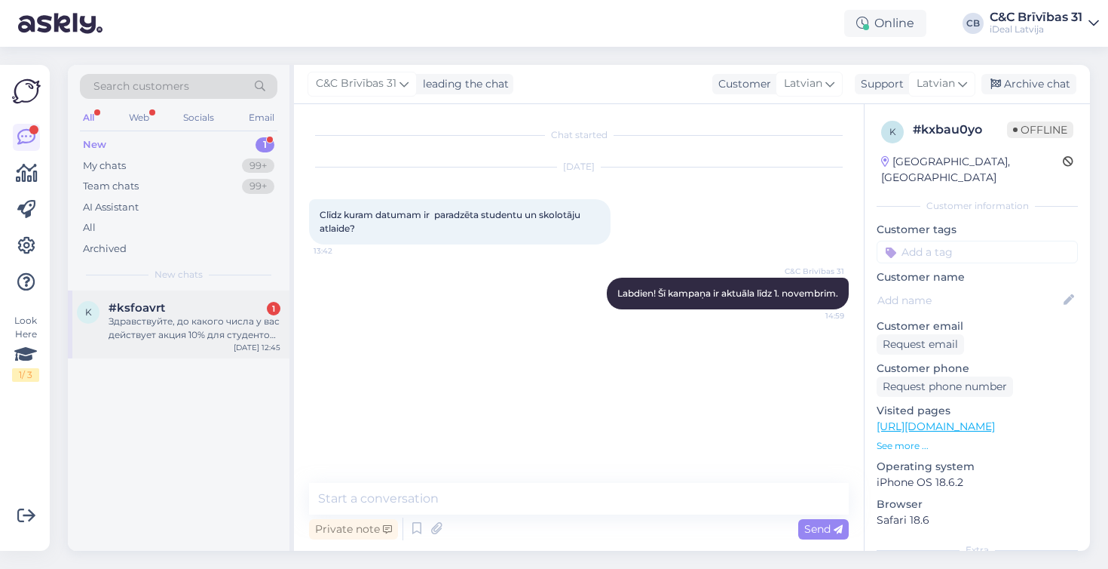
click at [247, 320] on div "Здравствуйте, до какого числа у вас действует акция 10% для студентов ?" at bounding box center [195, 327] width 172 height 27
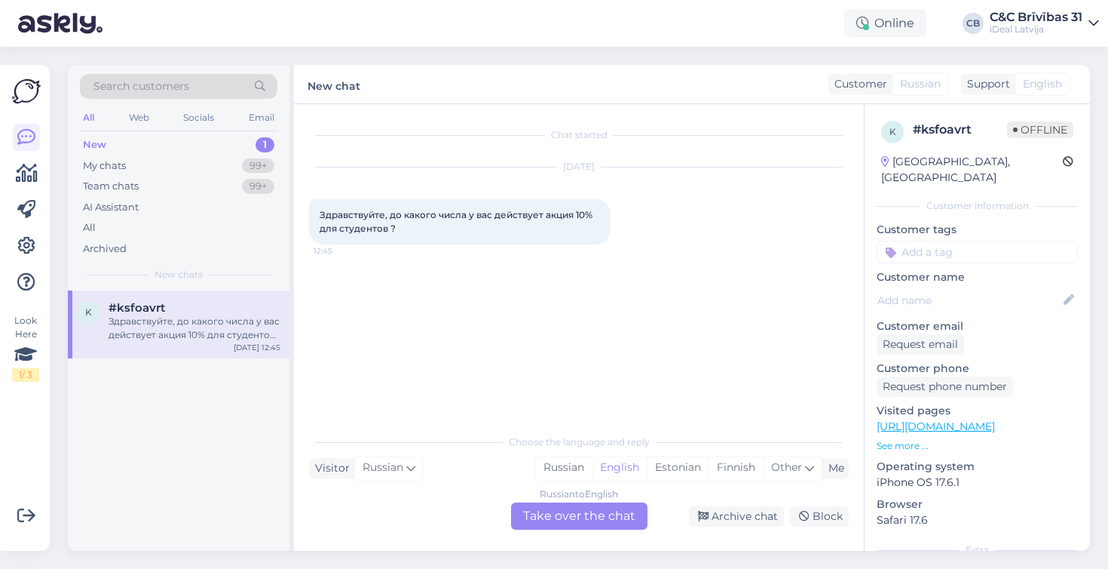
click at [632, 521] on div "Russian to English Take over the chat" at bounding box center [579, 515] width 136 height 27
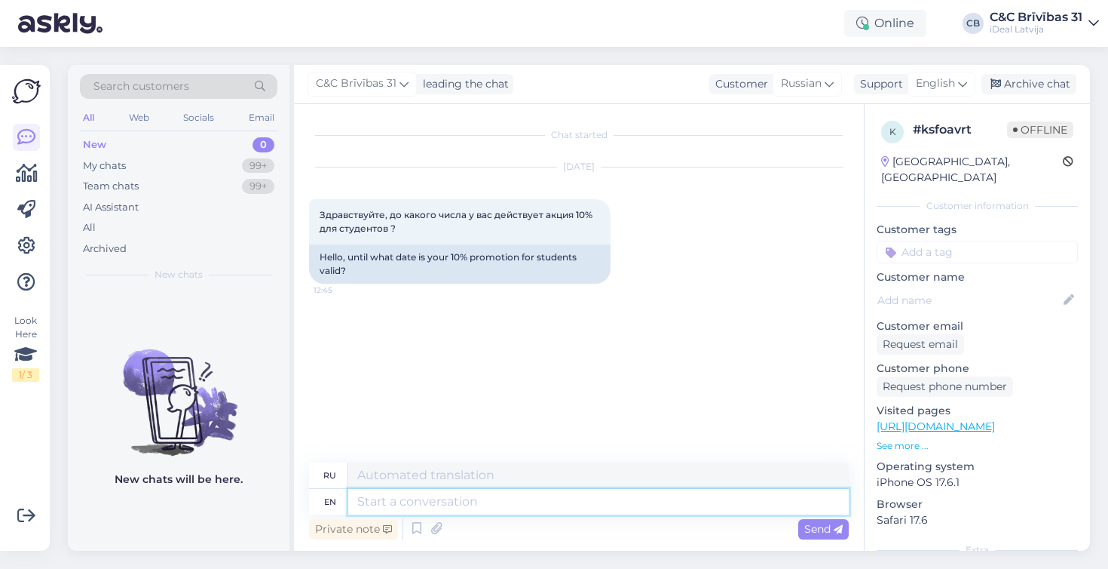
click at [457, 501] on textarea at bounding box center [598, 502] width 501 height 26
type textarea "Hello!"
type textarea "Привет!"
type textarea "Hello! The student d"
type textarea "Привет! Студент."
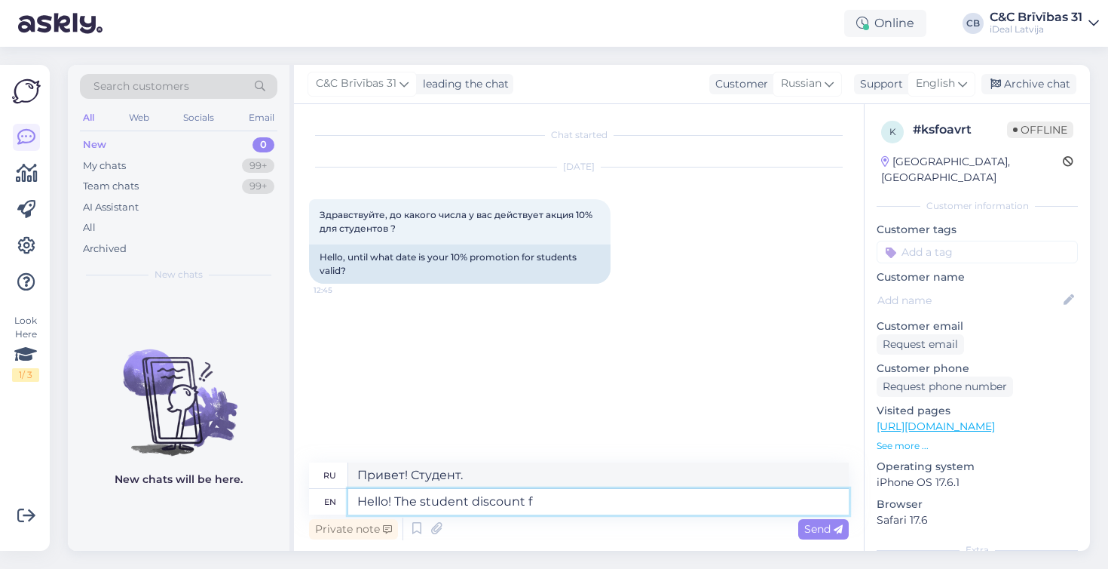
type textarea "Hello! The student discount fo"
type textarea "Привет! Скидка для студентов."
type textarea "Hello! The student discount for"
type textarea "Здравствуйте! Скидка для студентов"
type textarea "Hello! The student discount for Macs"
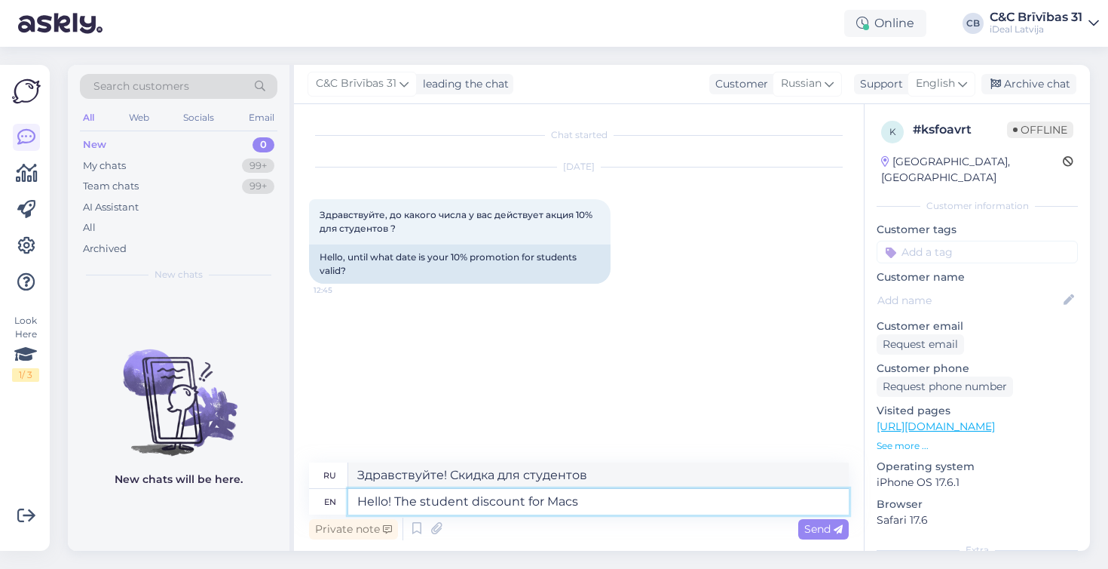
type textarea "Привет! Скидка для студентов на Mac."
type textarea "Hello! The student discount for Macs and i"
type textarea "Привет! Скидка для студентов на Mac и"
type textarea "Hello! The student discount for Mac"
type textarea "Привет! Скидка для студентов на Mac."
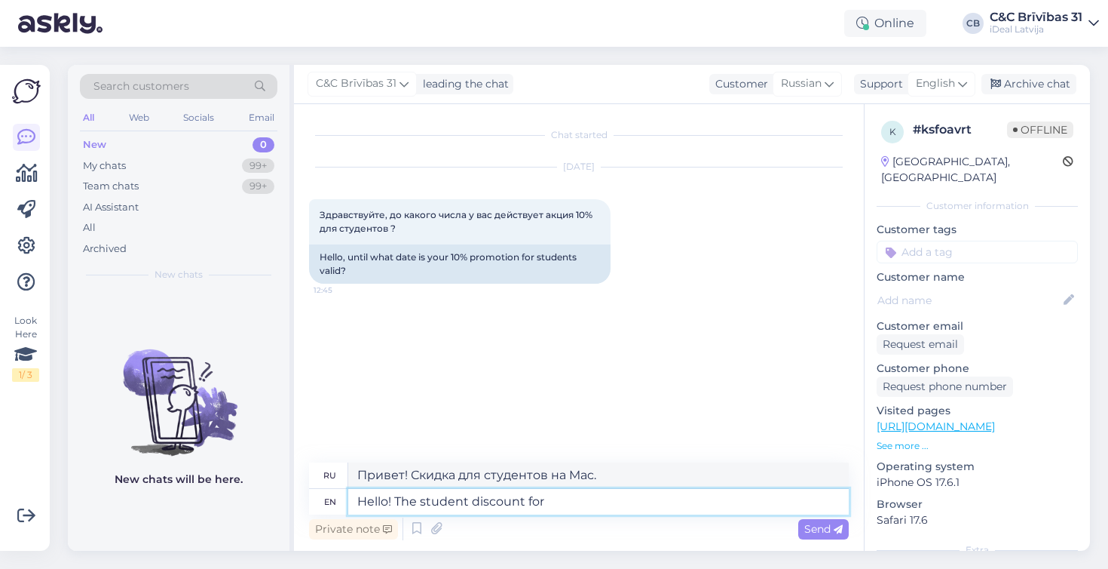
type textarea "Hello! The student discount for"
type textarea "Здравствуйте! Скидка для студентов"
type textarea "Hello! The student discount i"
type textarea "Привет! Скидка для студентов."
type textarea "Hello! The student discount is a"
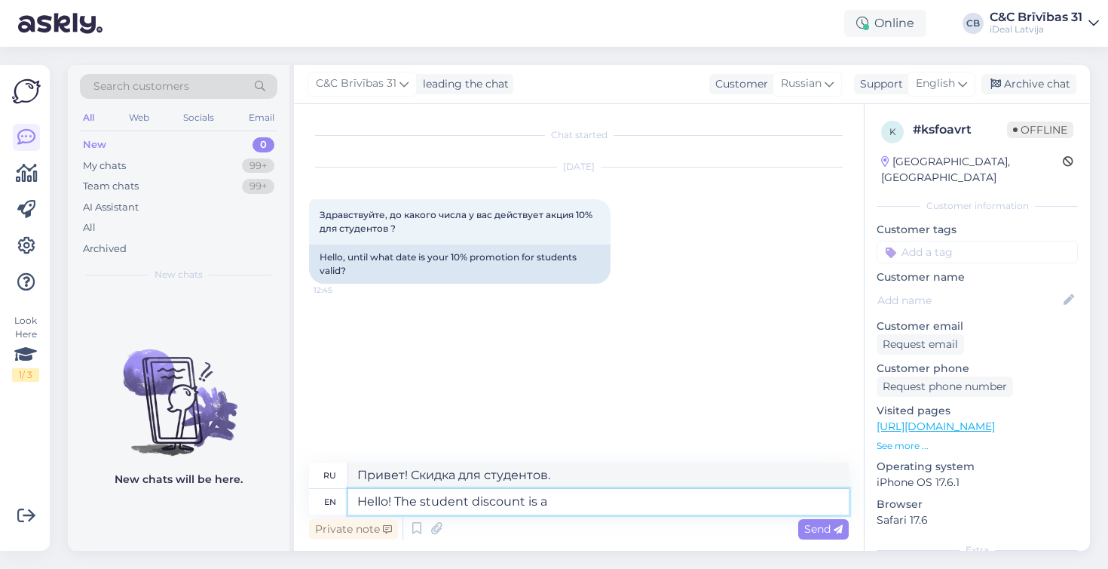
type textarea "Здравствуйте! Скидка для студентов составляет"
type textarea "Hello! The student discount is available"
type textarea "Здравствуйте! Скидка для студентов доступна."
type textarea "Hello! The student discount is available until th"
type textarea "Здравствуйте! Скидка для студентов действует до"
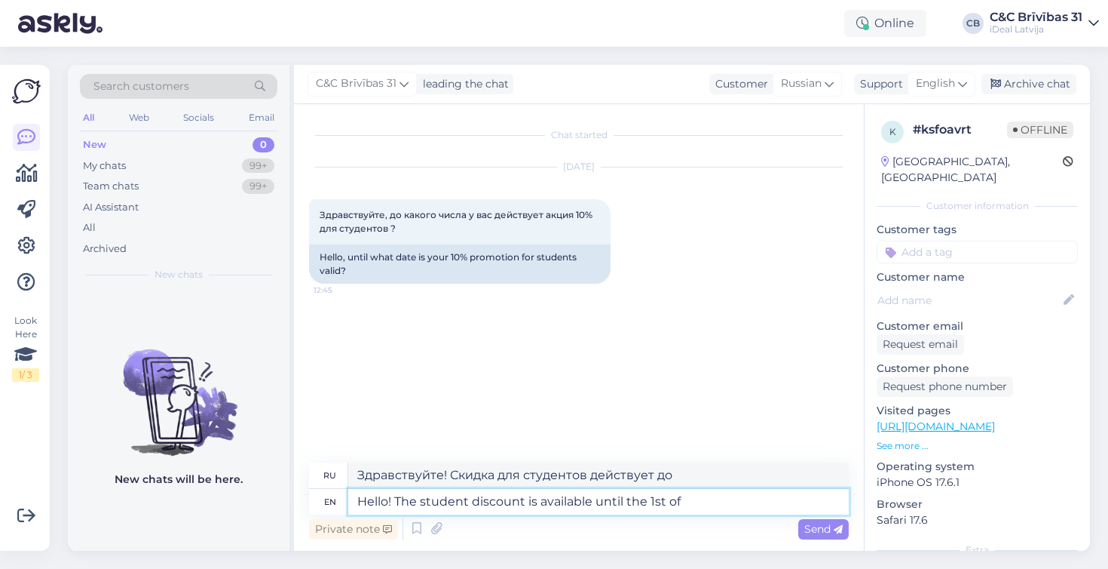
type textarea "Hello! The student discount is available until the 1st of"
type textarea "Здравствуйте! Скидка для студентов действует до 1-го числа."
type textarea "Hello! The student discount is available until the 1st of November."
type textarea "Здравствуйте! Скидка для студентов действует до 1 ноября."
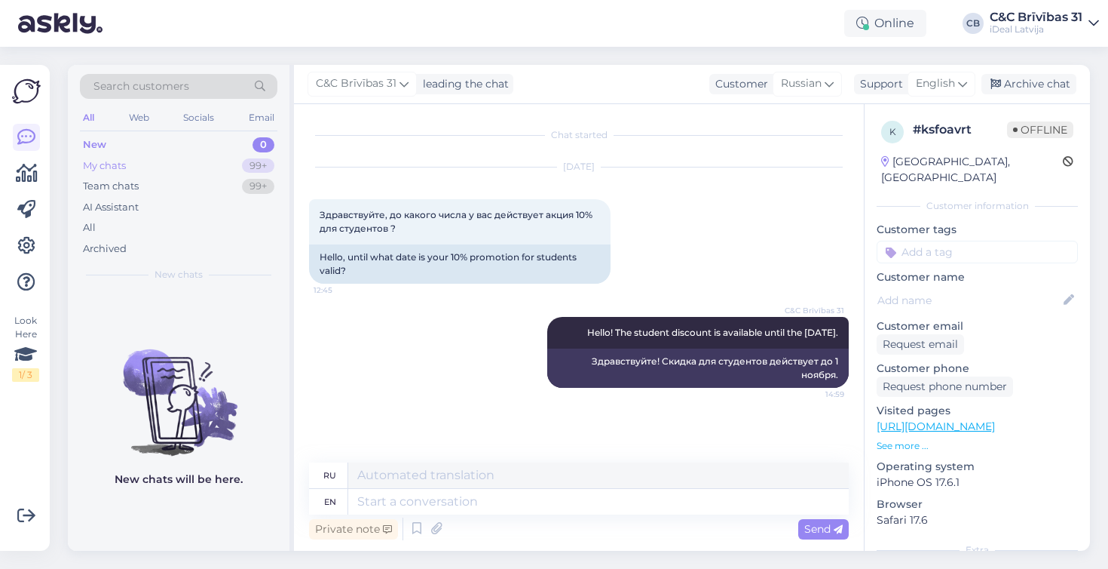
click at [124, 167] on div "My chats" at bounding box center [104, 165] width 43 height 15
